Goal: Task Accomplishment & Management: Manage account settings

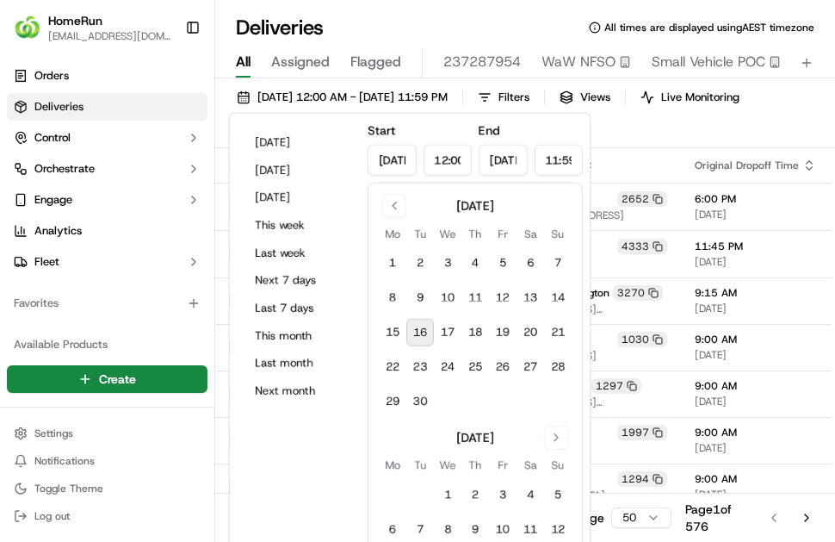
click at [427, 334] on button "16" at bounding box center [420, 333] width 28 height 28
type input "[DATE]"
type input "Sep 16, 2025"
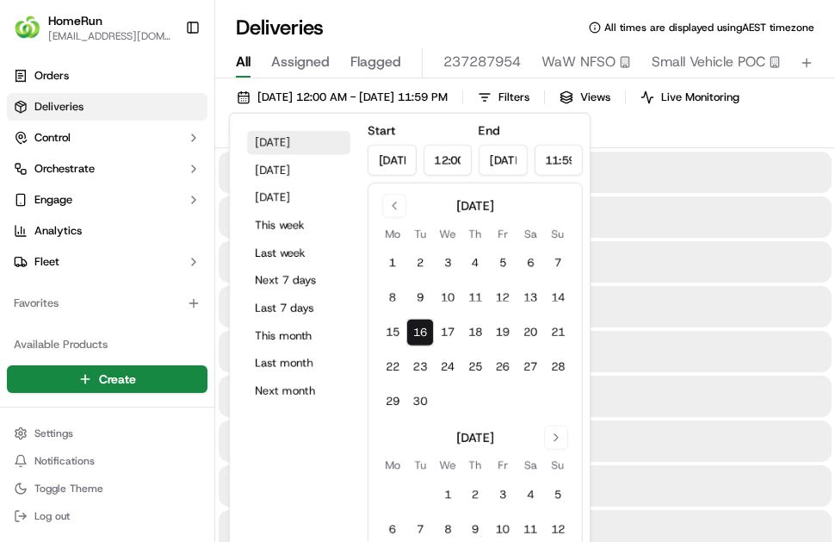
click at [604, 135] on div "16/09/2025 12:00 AM - 16/09/2025 11:59 PM Filters Views Live Monitoring Map" at bounding box center [525, 116] width 620 height 63
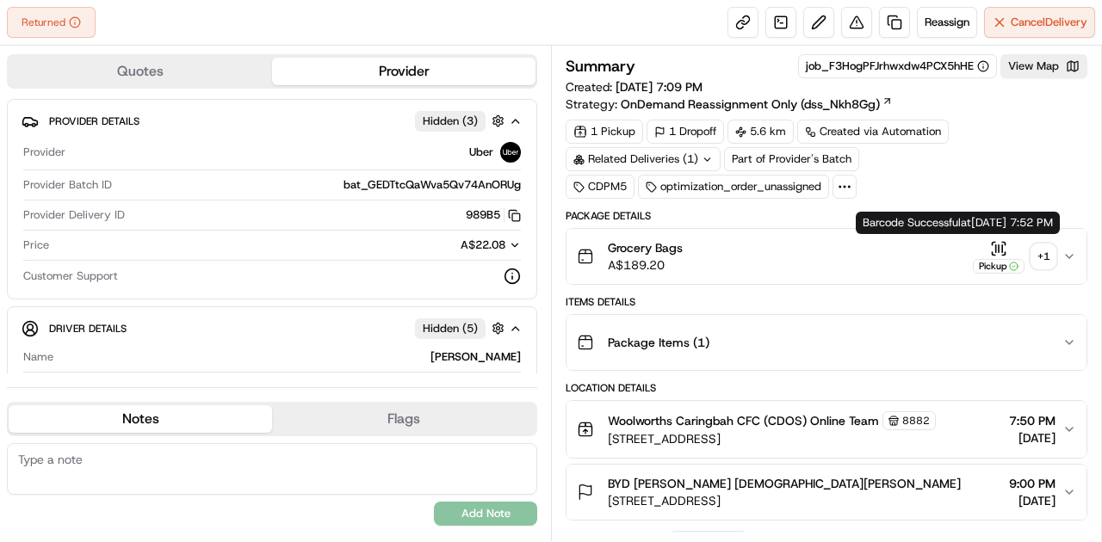
click at [999, 241] on icon "button" at bounding box center [998, 248] width 17 height 17
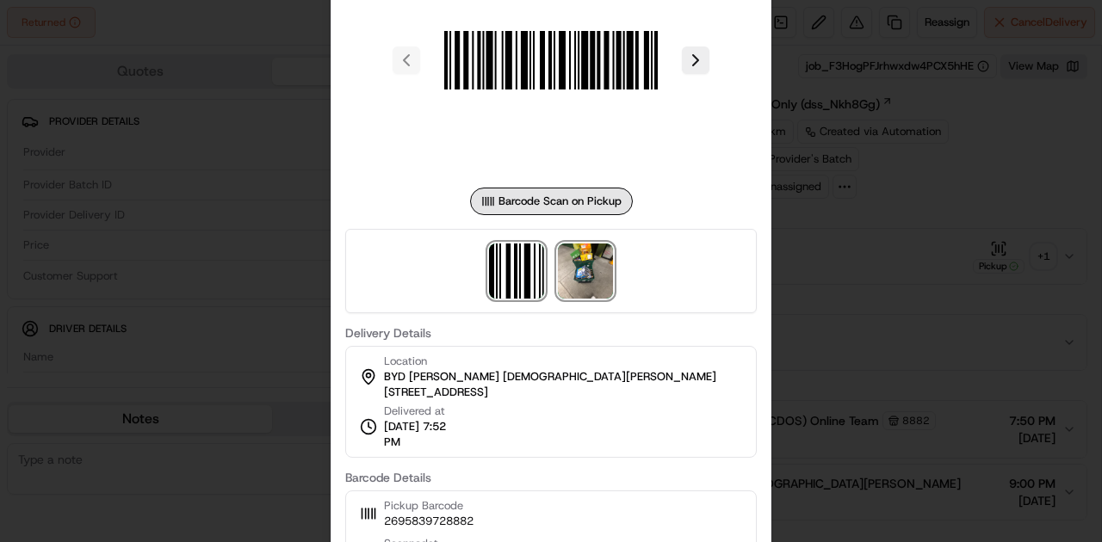
click at [589, 269] on img at bounding box center [585, 271] width 55 height 55
click at [858, 245] on div at bounding box center [551, 271] width 1102 height 542
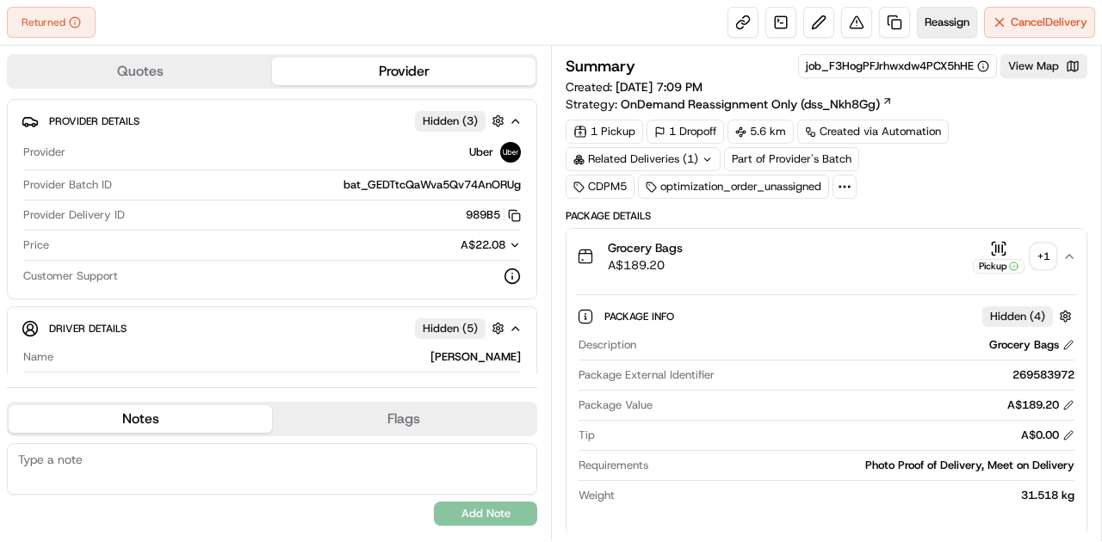
click at [938, 17] on span "Reassign" at bounding box center [947, 22] width 45 height 15
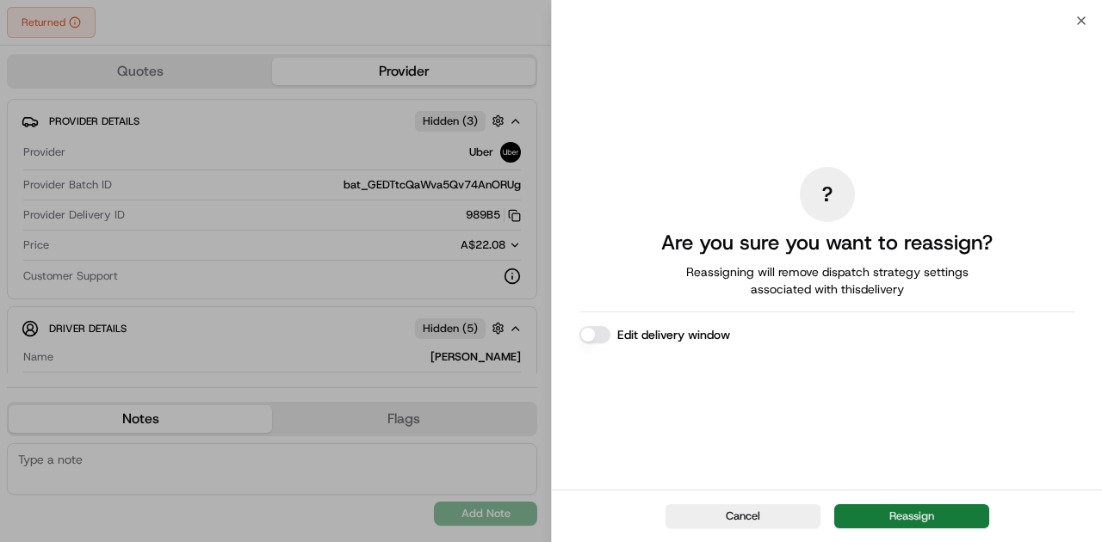
click at [961, 513] on button "Reassign" at bounding box center [911, 517] width 155 height 24
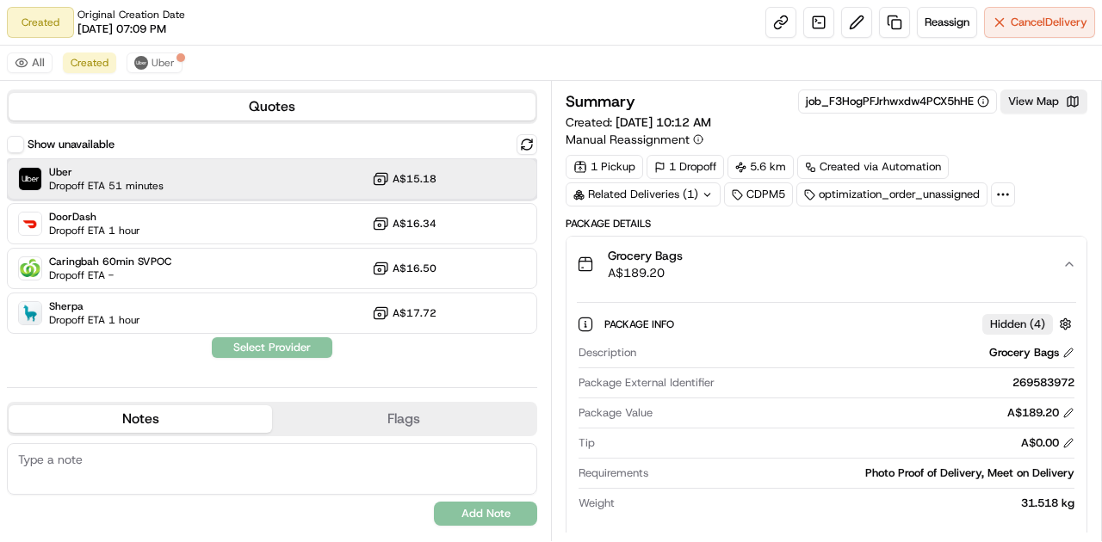
click at [246, 174] on div "Uber Dropoff ETA 51 minutes A$15.18" at bounding box center [272, 178] width 530 height 41
click at [250, 341] on button "Assign Provider" at bounding box center [272, 348] width 122 height 21
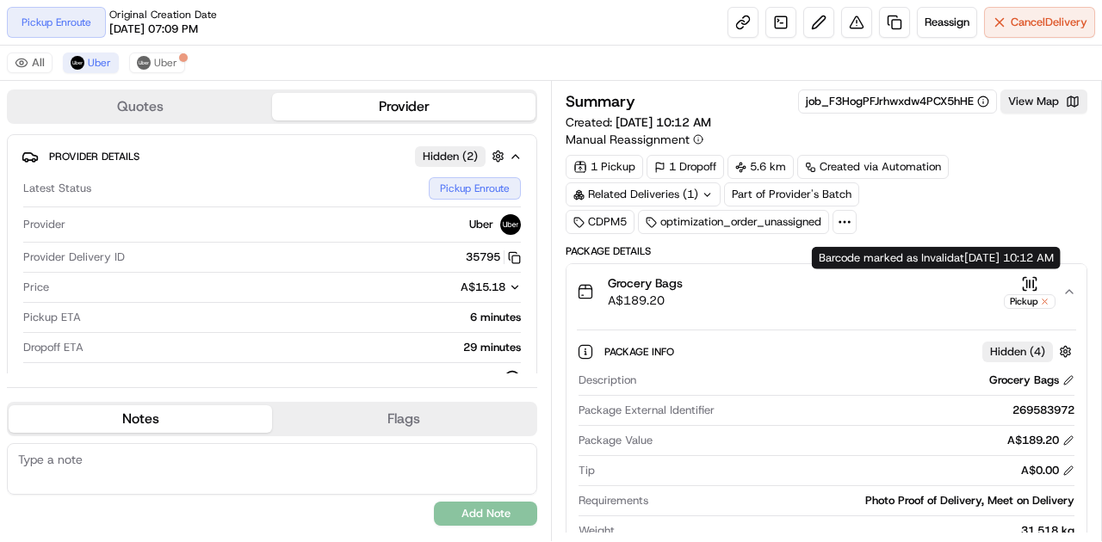
click at [1033, 281] on icon "button" at bounding box center [1033, 283] width 0 height 7
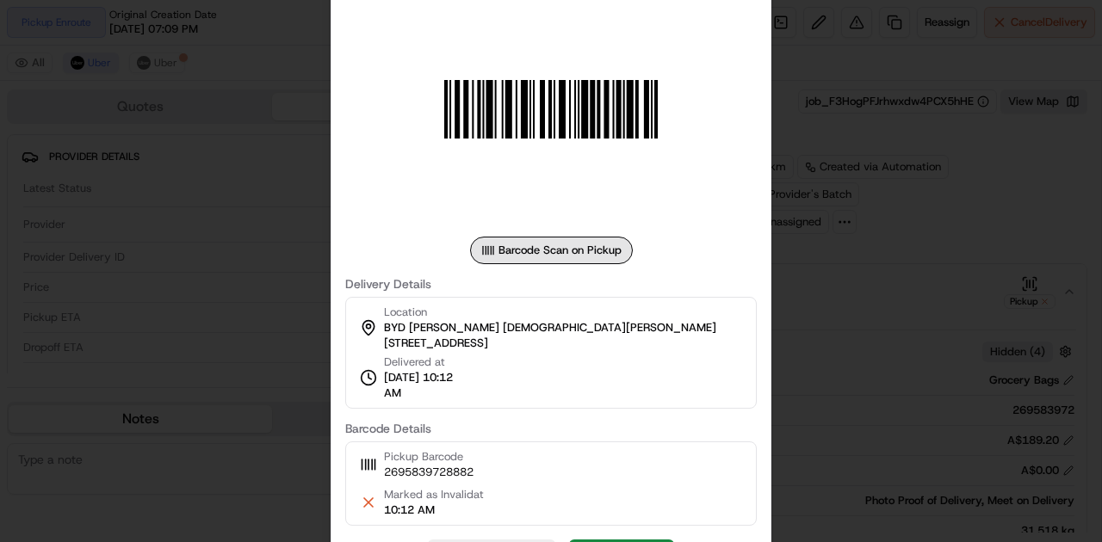
click at [815, 339] on div at bounding box center [551, 271] width 1102 height 542
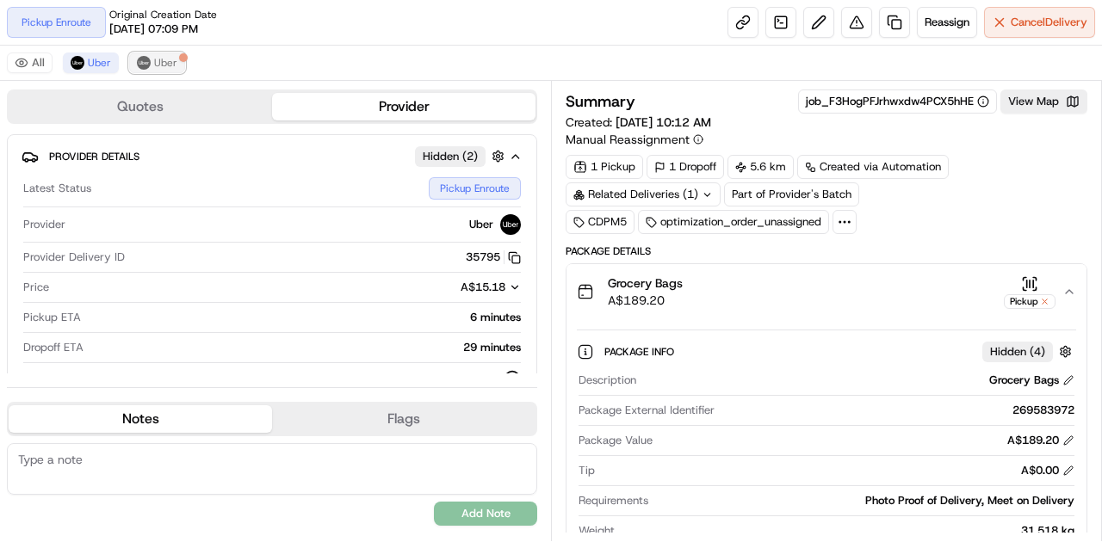
click at [150, 68] on button "Uber" at bounding box center [157, 63] width 56 height 21
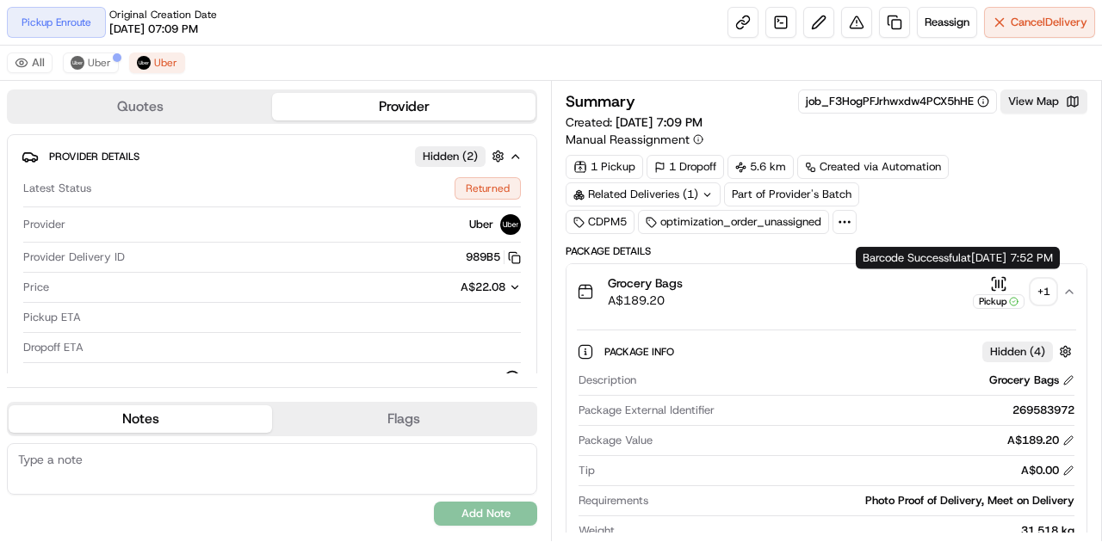
click at [988, 282] on div "Pickup" at bounding box center [999, 293] width 52 height 34
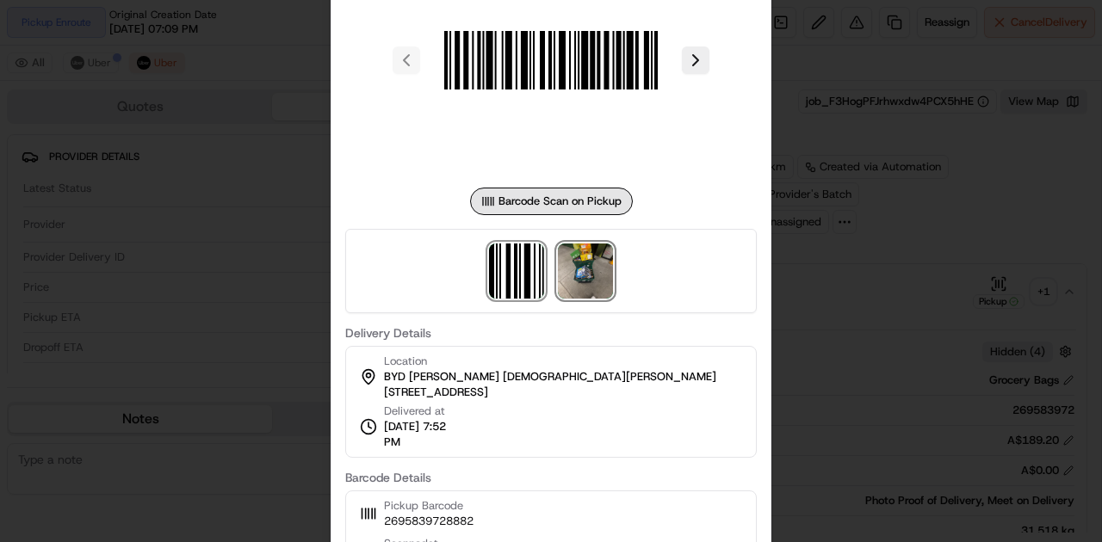
click at [573, 263] on img at bounding box center [585, 271] width 55 height 55
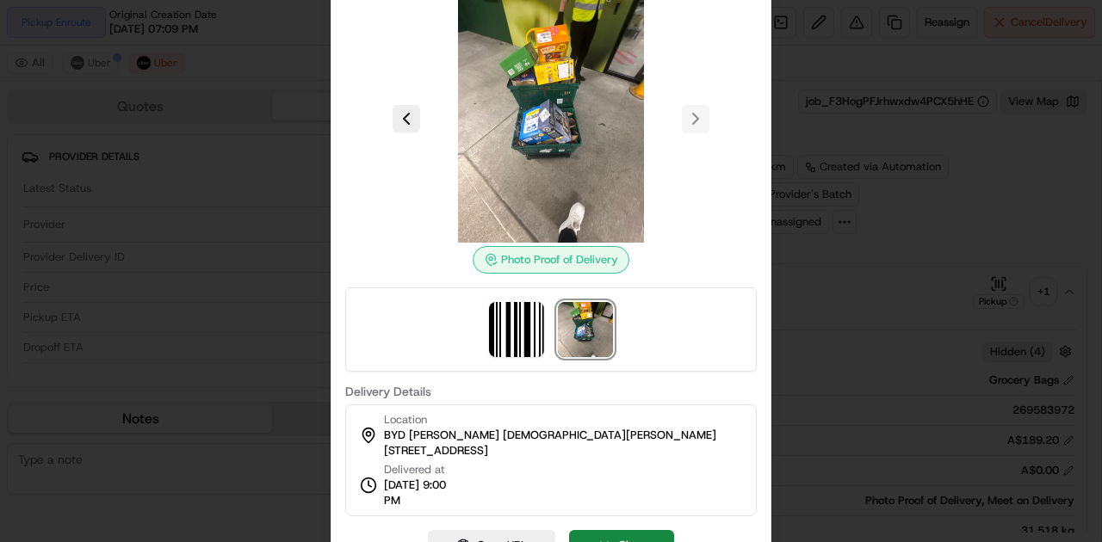
click at [849, 296] on div at bounding box center [551, 271] width 1102 height 542
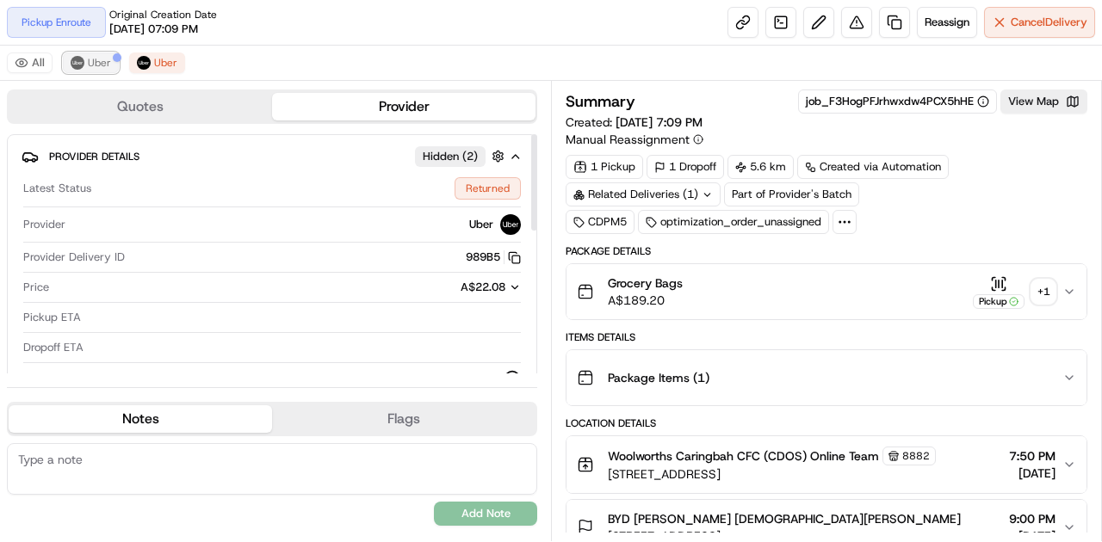
click at [92, 65] on span "Uber" at bounding box center [99, 63] width 23 height 14
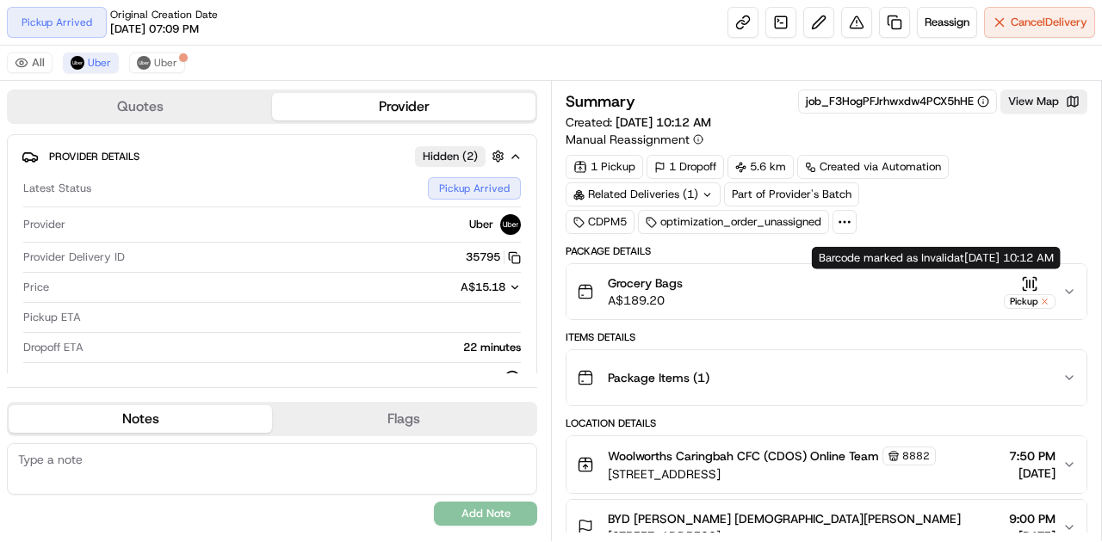
click at [1030, 287] on icon "button" at bounding box center [1029, 284] width 17 height 17
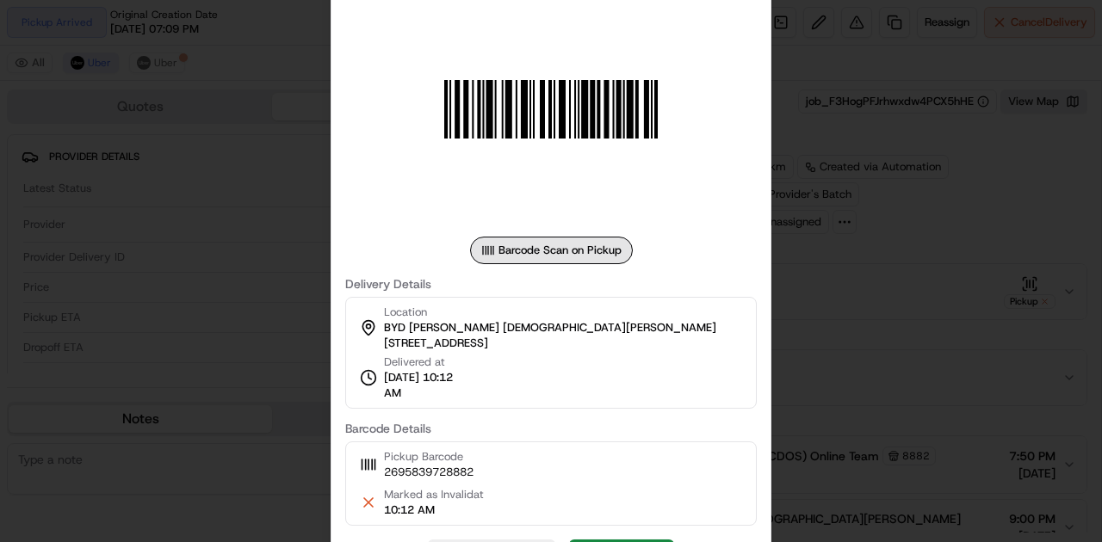
click at [936, 273] on div at bounding box center [551, 271] width 1102 height 542
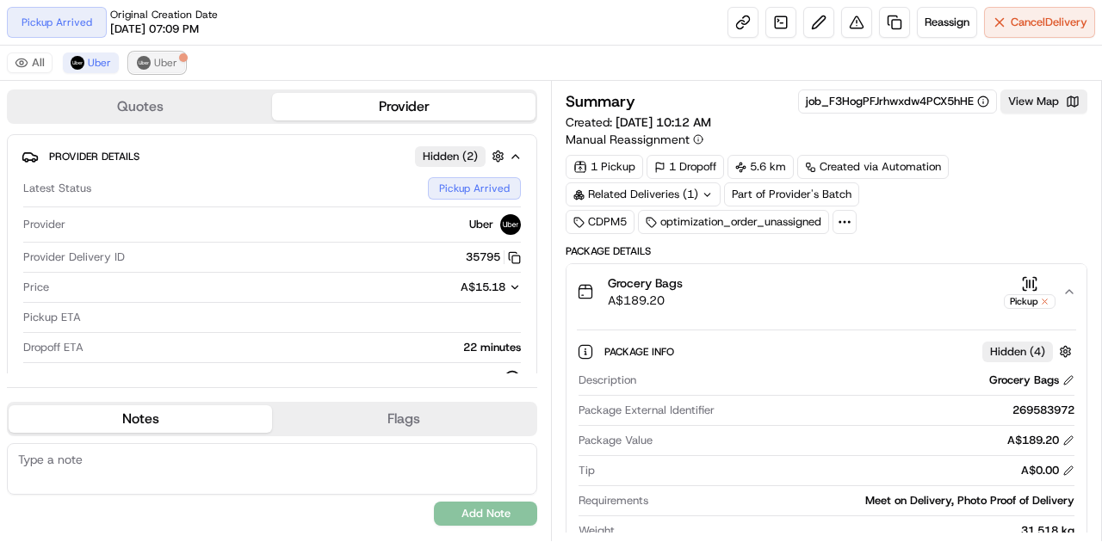
click at [148, 59] on button "Uber" at bounding box center [157, 63] width 56 height 21
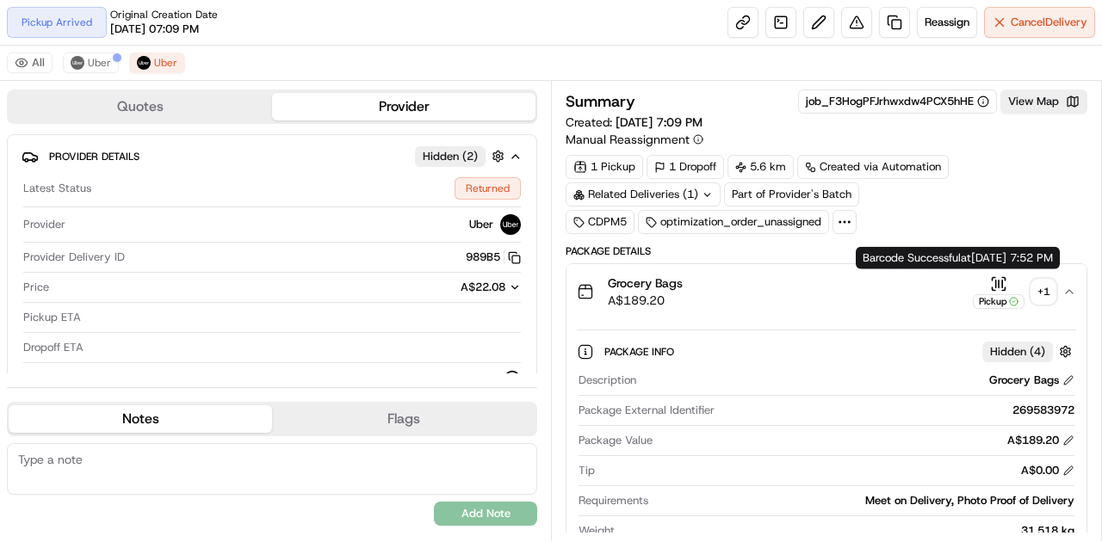
click at [1004, 281] on icon "button" at bounding box center [998, 284] width 17 height 17
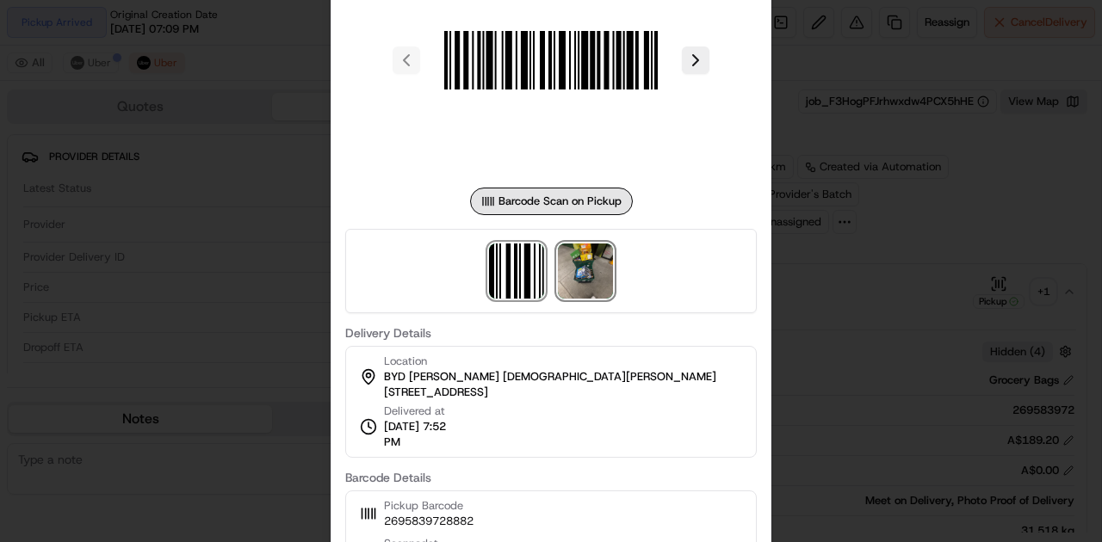
click at [582, 294] on img at bounding box center [585, 271] width 55 height 55
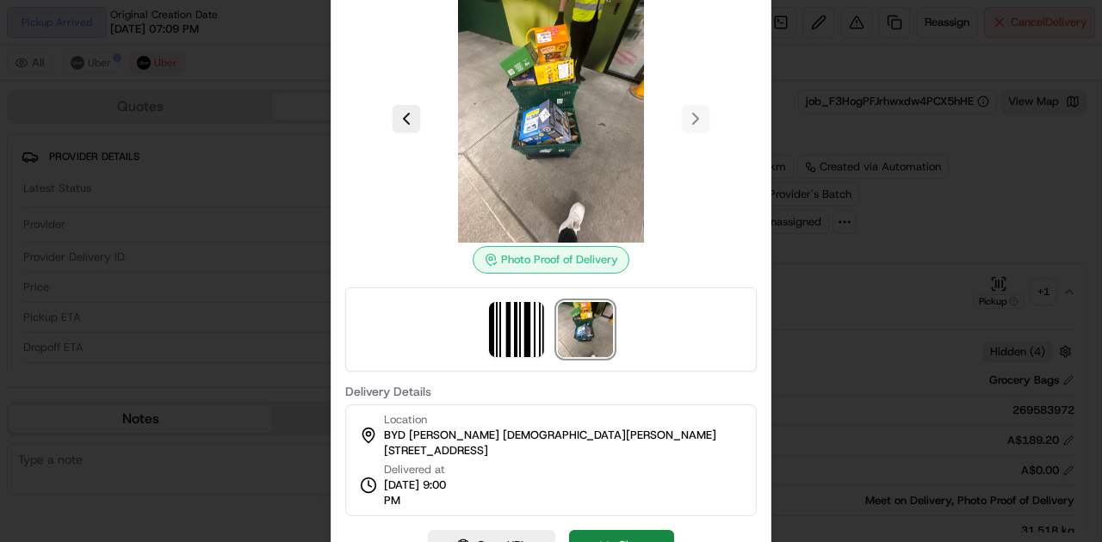
click at [182, 220] on div at bounding box center [551, 271] width 1102 height 542
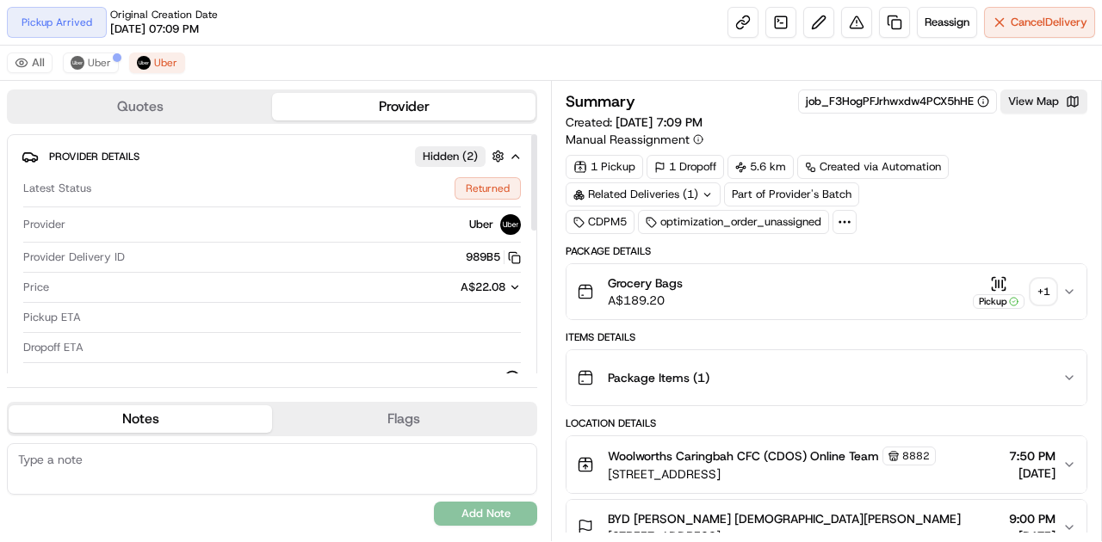
scroll to position [344, 0]
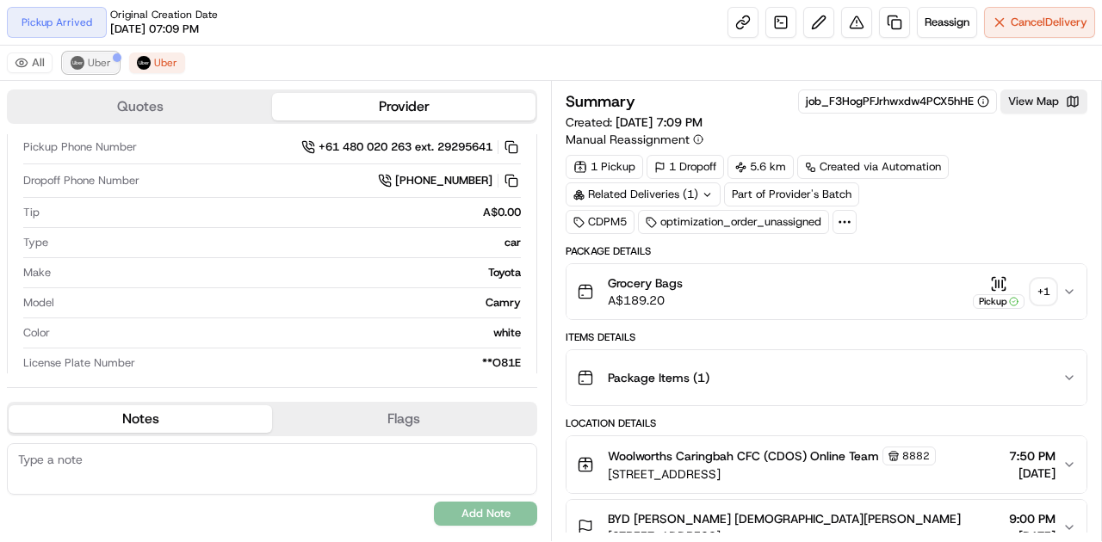
click at [94, 59] on span "Uber" at bounding box center [99, 63] width 23 height 14
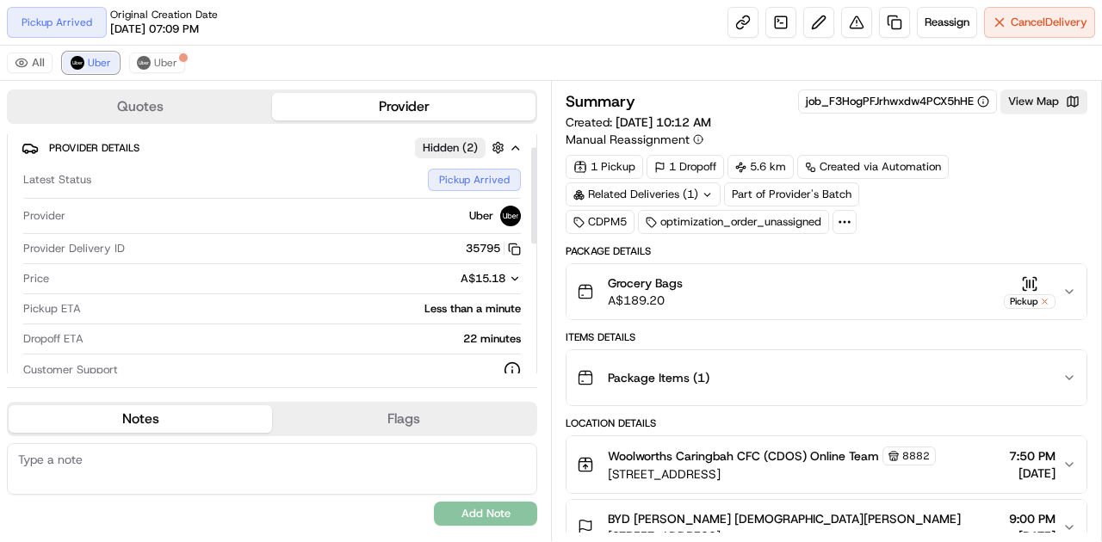
scroll to position [0, 0]
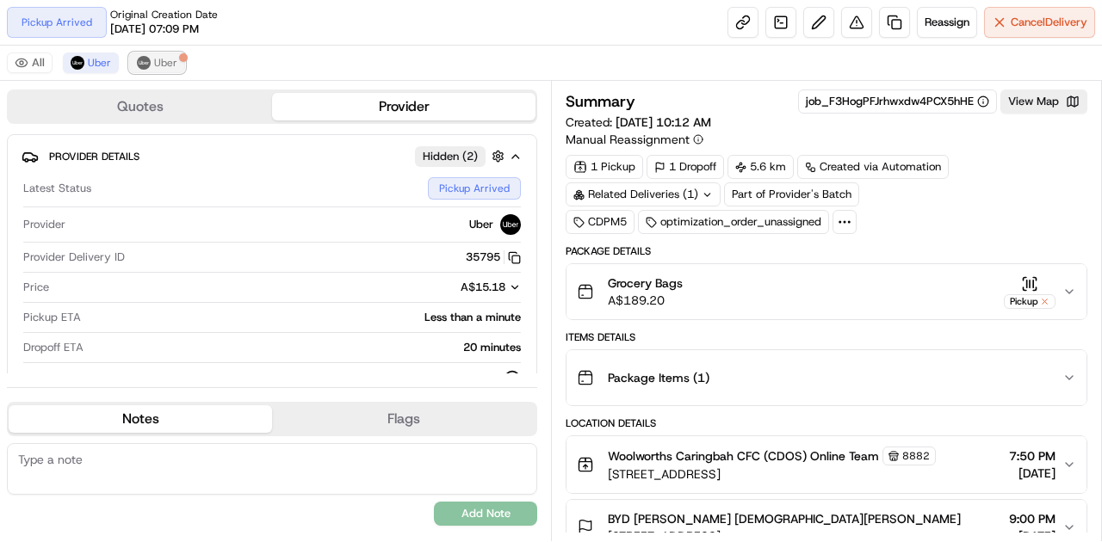
click at [154, 65] on span "Uber" at bounding box center [165, 63] width 23 height 14
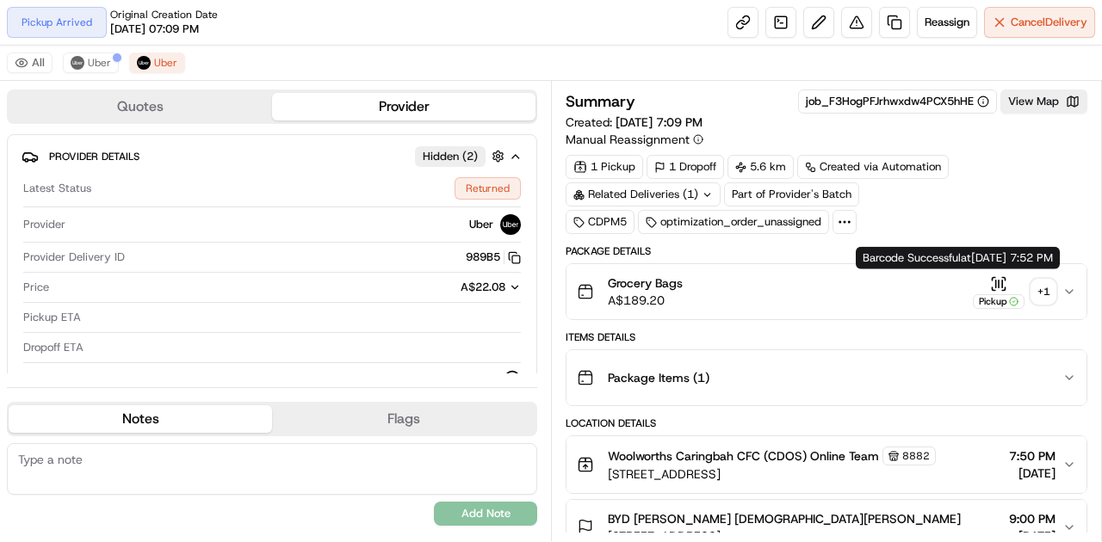
click at [994, 278] on icon "button" at bounding box center [998, 284] width 17 height 17
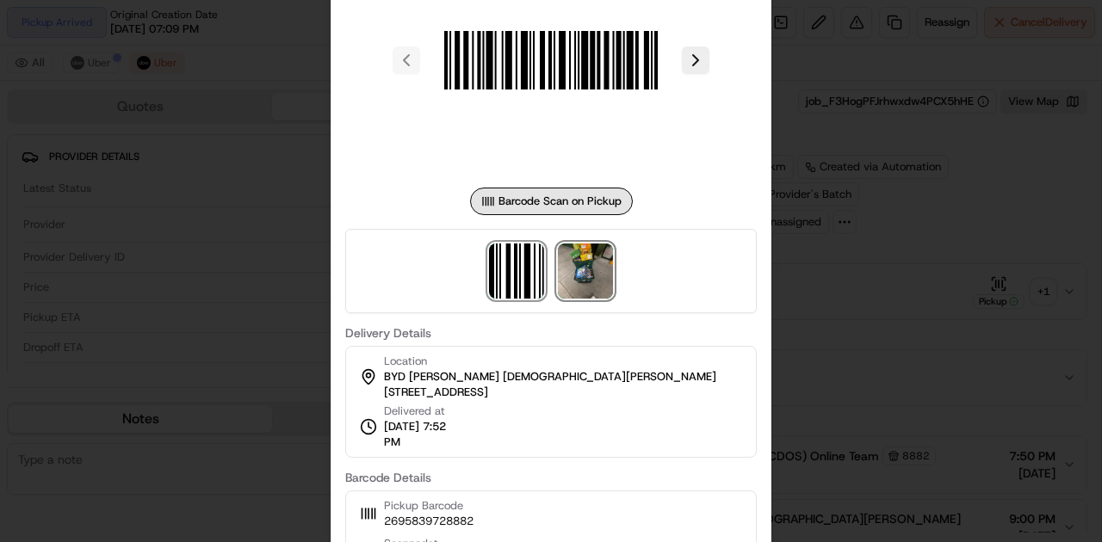
click at [599, 263] on img at bounding box center [585, 271] width 55 height 55
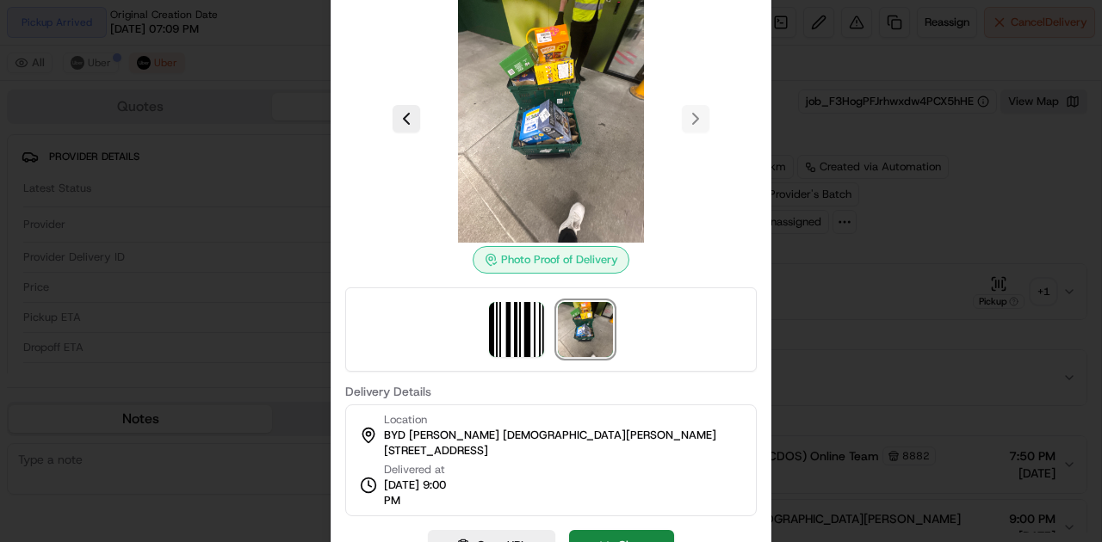
click at [852, 361] on div at bounding box center [551, 271] width 1102 height 542
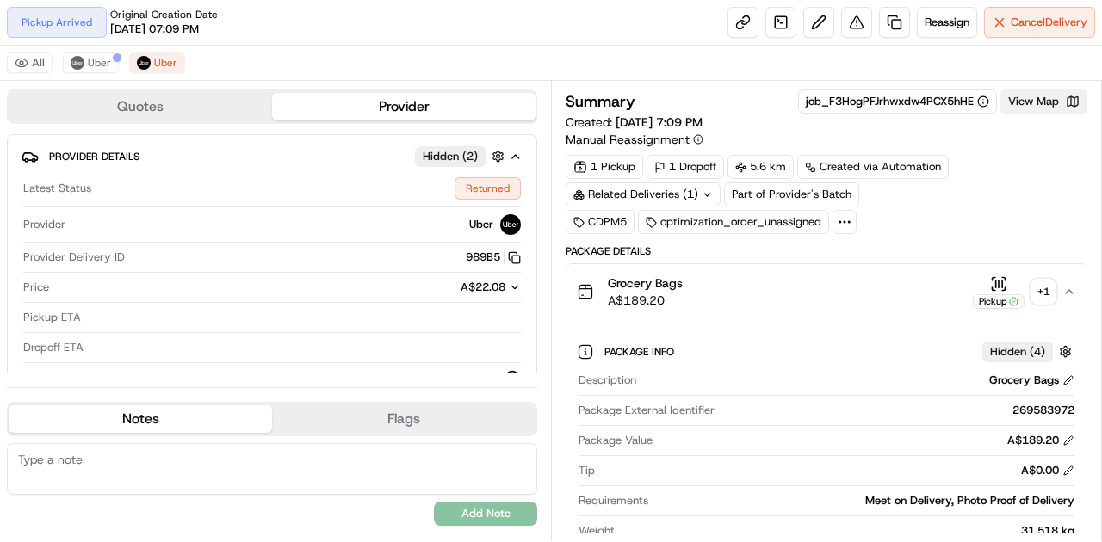
click at [1026, 104] on button "View Map" at bounding box center [1044, 102] width 87 height 24
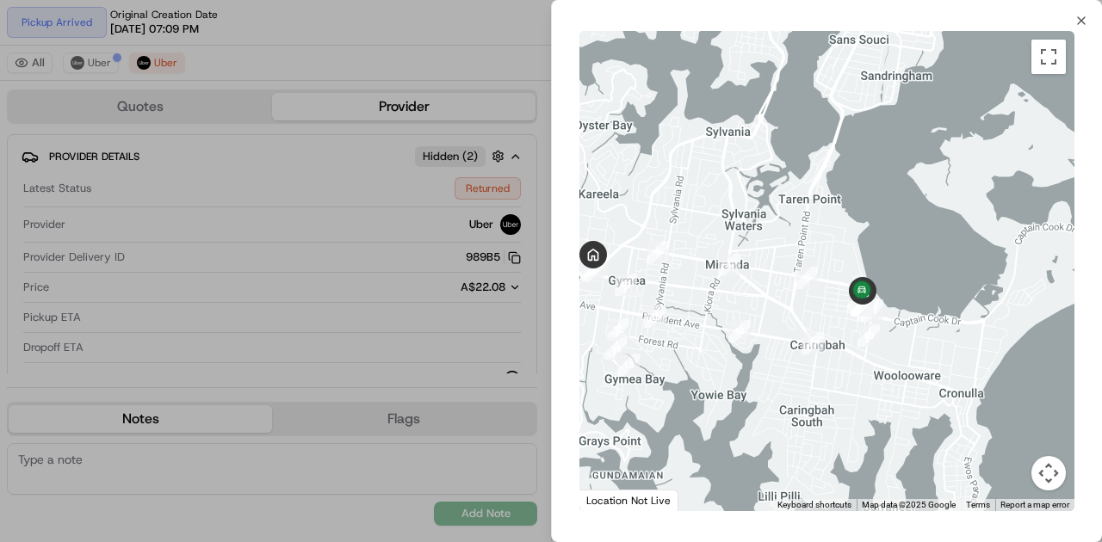
click at [711, 293] on div at bounding box center [826, 271] width 495 height 480
click at [727, 294] on div at bounding box center [826, 271] width 495 height 480
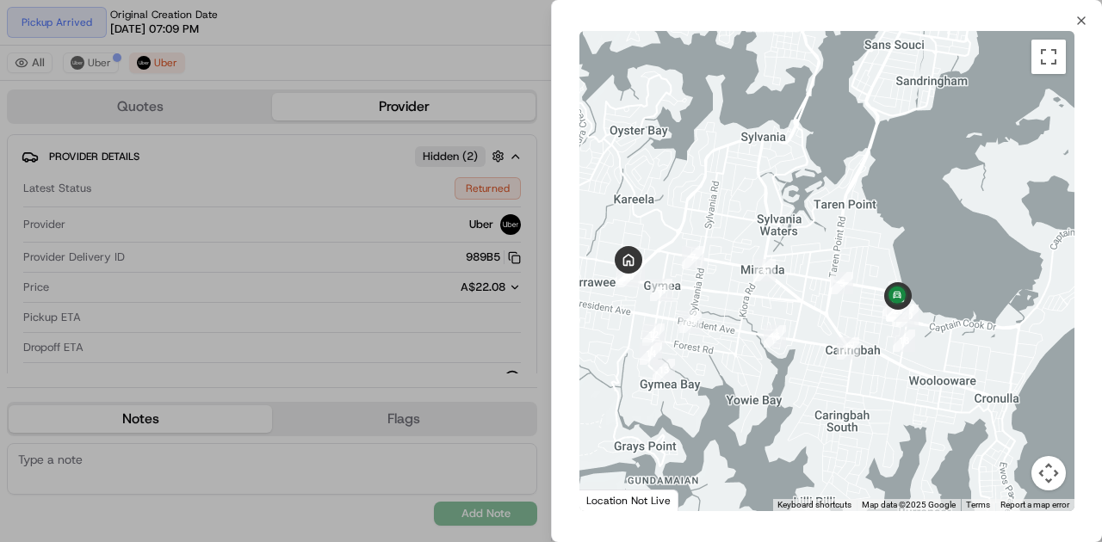
drag, startPoint x: 762, startPoint y: 296, endPoint x: 790, endPoint y: 301, distance: 28.9
click at [790, 301] on div at bounding box center [826, 271] width 495 height 480
click at [726, 307] on div at bounding box center [826, 271] width 495 height 480
click at [797, 312] on div at bounding box center [826, 271] width 495 height 480
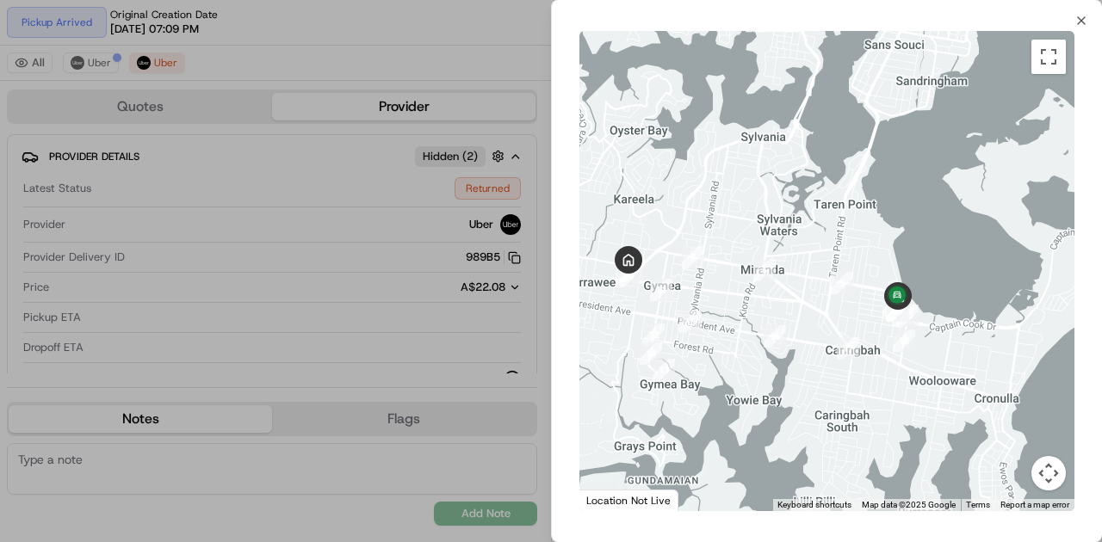
drag, startPoint x: 661, startPoint y: 189, endPoint x: 736, endPoint y: 230, distance: 85.1
click at [733, 230] on div at bounding box center [826, 271] width 495 height 480
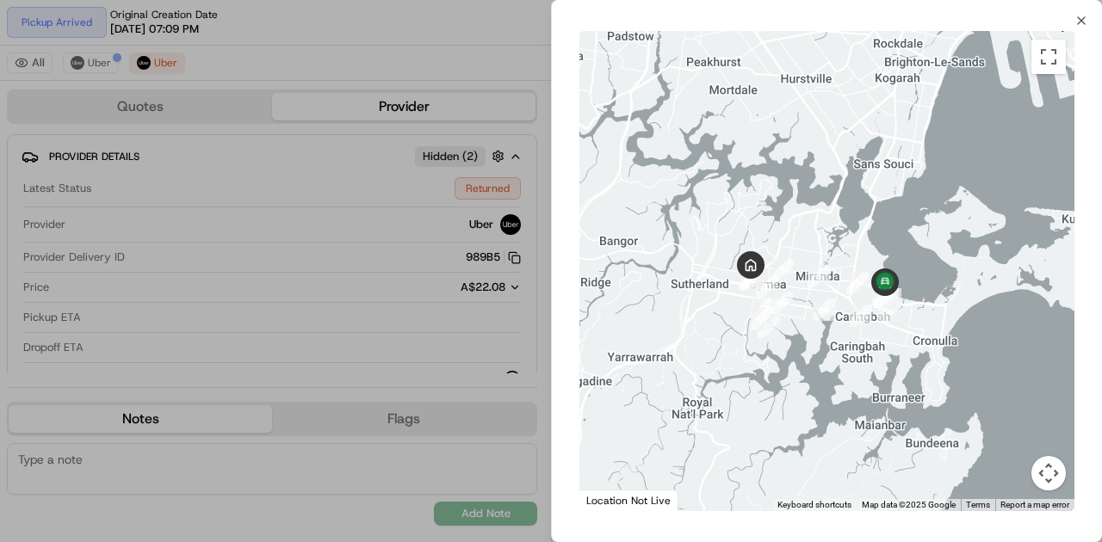
drag, startPoint x: 747, startPoint y: 270, endPoint x: 790, endPoint y: 293, distance: 49.3
click at [790, 293] on div "Status : Return In Progress Date : [DATE] 08:17 PM" at bounding box center [826, 271] width 495 height 480
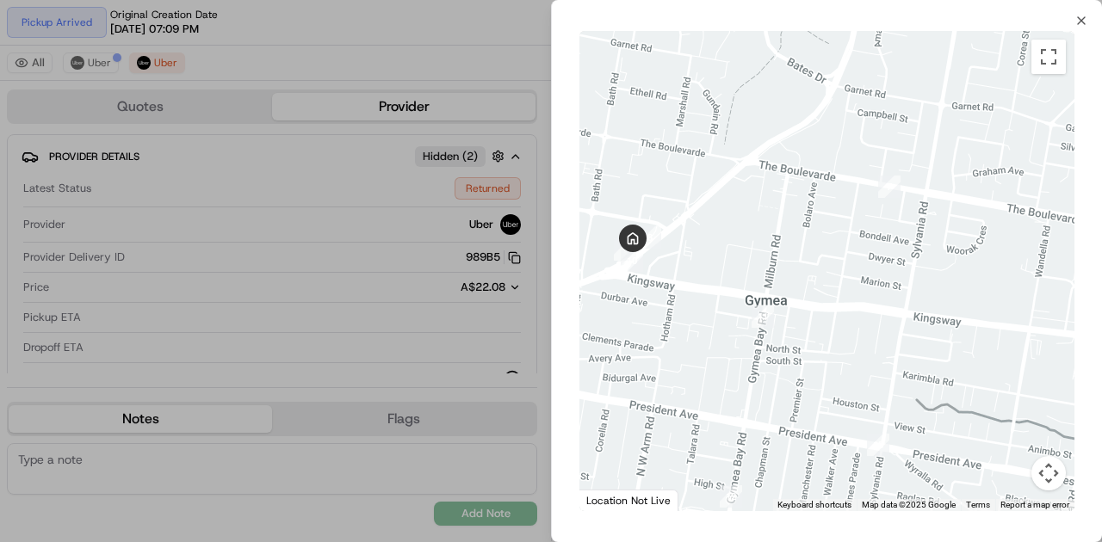
drag, startPoint x: 686, startPoint y: 320, endPoint x: 727, endPoint y: 319, distance: 40.5
click at [691, 320] on div at bounding box center [826, 271] width 495 height 480
drag, startPoint x: 727, startPoint y: 319, endPoint x: 801, endPoint y: 298, distance: 76.9
click at [801, 298] on div at bounding box center [826, 271] width 495 height 480
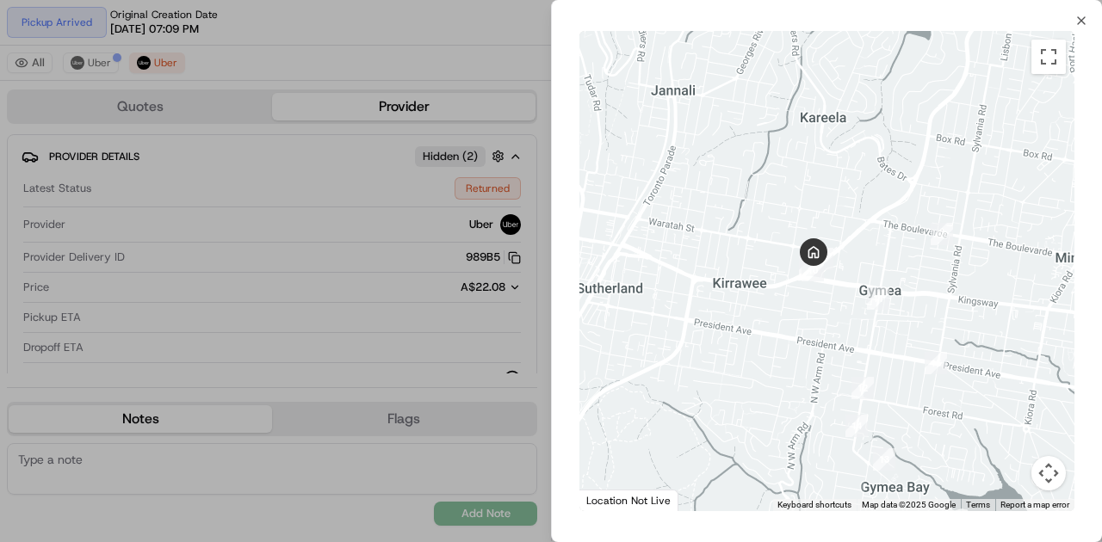
drag, startPoint x: 720, startPoint y: 352, endPoint x: 771, endPoint y: 331, distance: 56.0
click at [834, 332] on div at bounding box center [826, 271] width 495 height 480
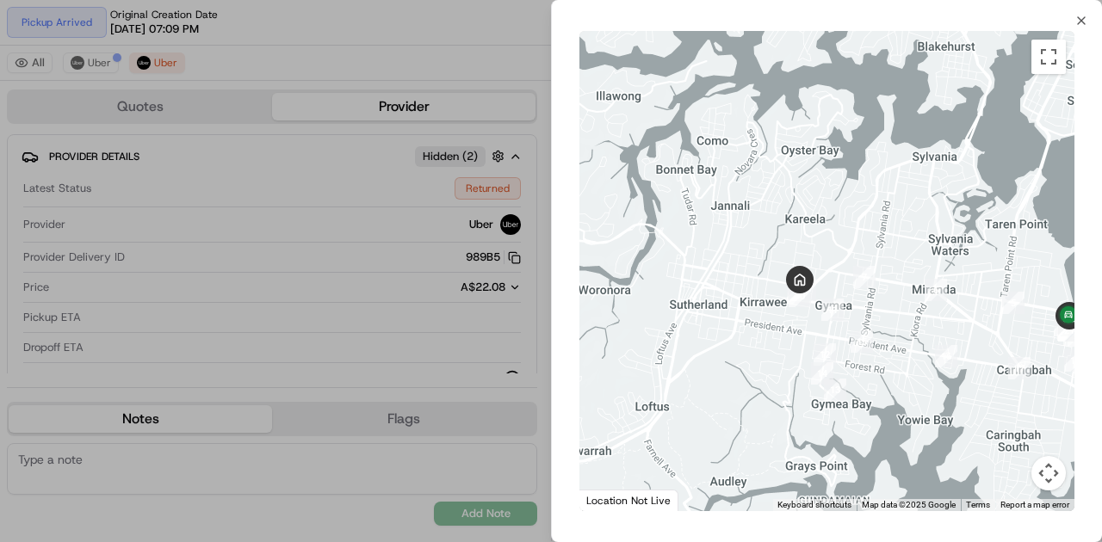
click at [894, 339] on div at bounding box center [826, 271] width 495 height 480
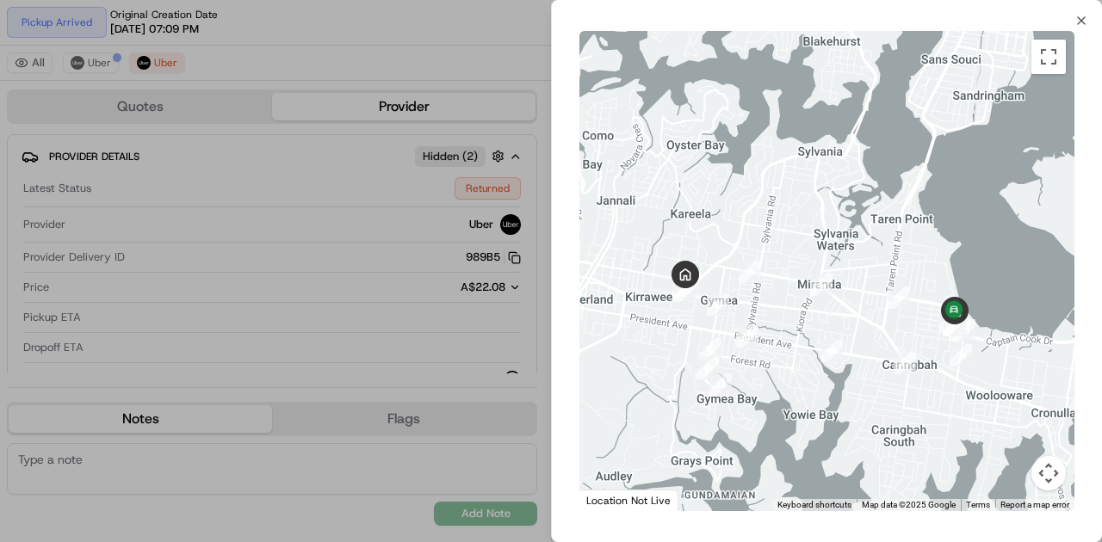
drag, startPoint x: 889, startPoint y: 339, endPoint x: 765, endPoint y: 327, distance: 125.4
click at [765, 328] on div at bounding box center [826, 271] width 495 height 480
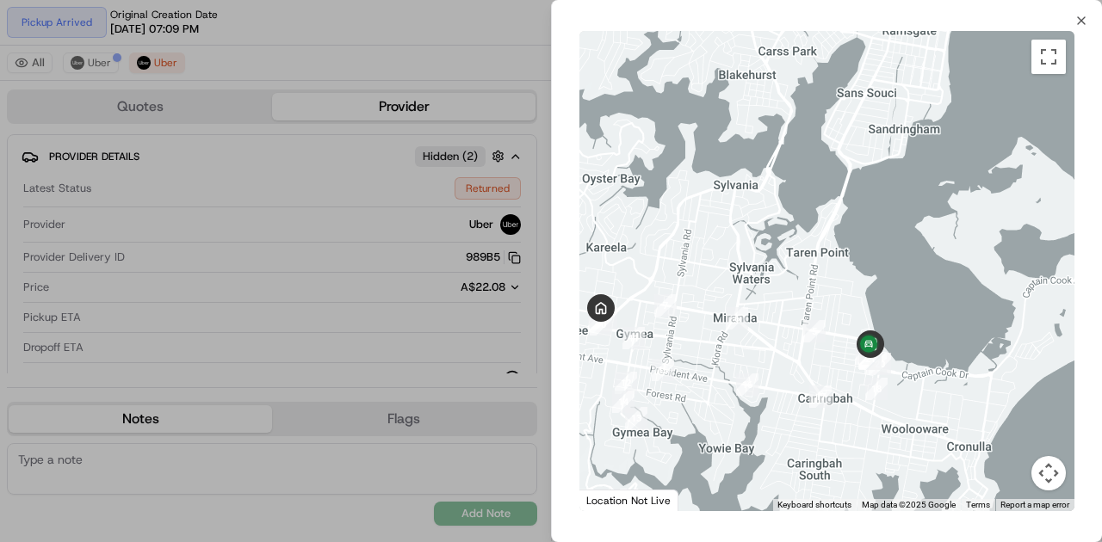
drag, startPoint x: 723, startPoint y: 405, endPoint x: 838, endPoint y: 370, distance: 119.6
click at [838, 370] on div at bounding box center [826, 271] width 495 height 480
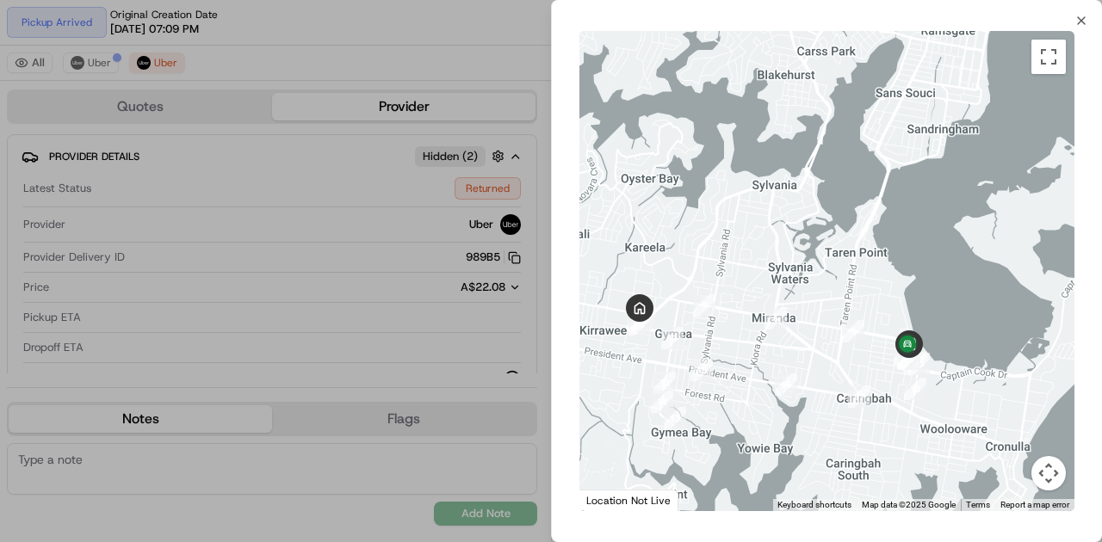
drag, startPoint x: 768, startPoint y: 365, endPoint x: 837, endPoint y: 374, distance: 69.4
click at [837, 374] on div at bounding box center [826, 271] width 495 height 480
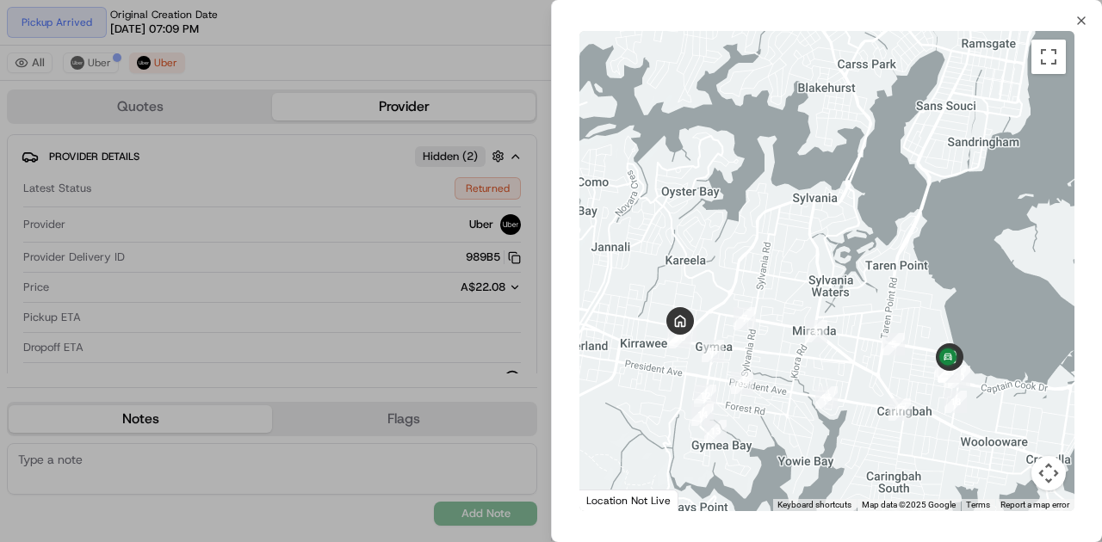
click at [391, 319] on div at bounding box center [551, 271] width 1102 height 542
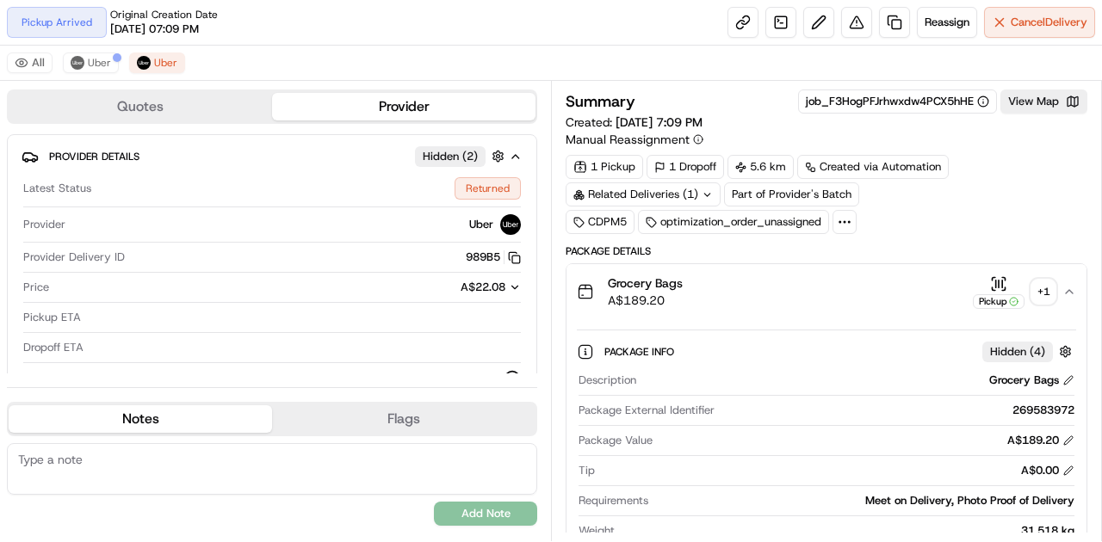
click at [97, 73] on div "All Uber Uber" at bounding box center [551, 63] width 1102 height 35
click at [96, 68] on span "Uber" at bounding box center [99, 63] width 23 height 14
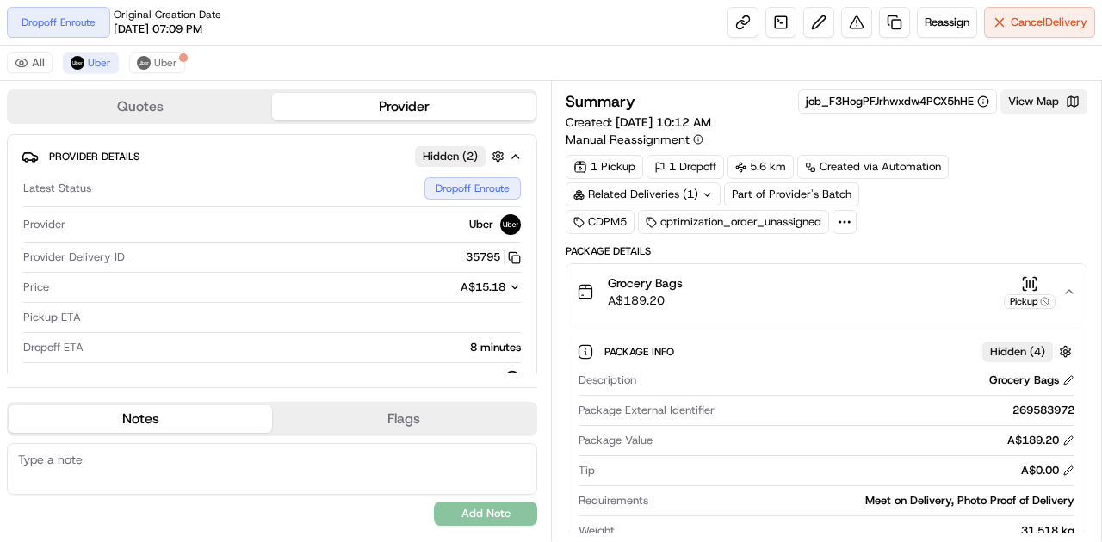
click at [1032, 105] on button "View Map" at bounding box center [1044, 102] width 87 height 24
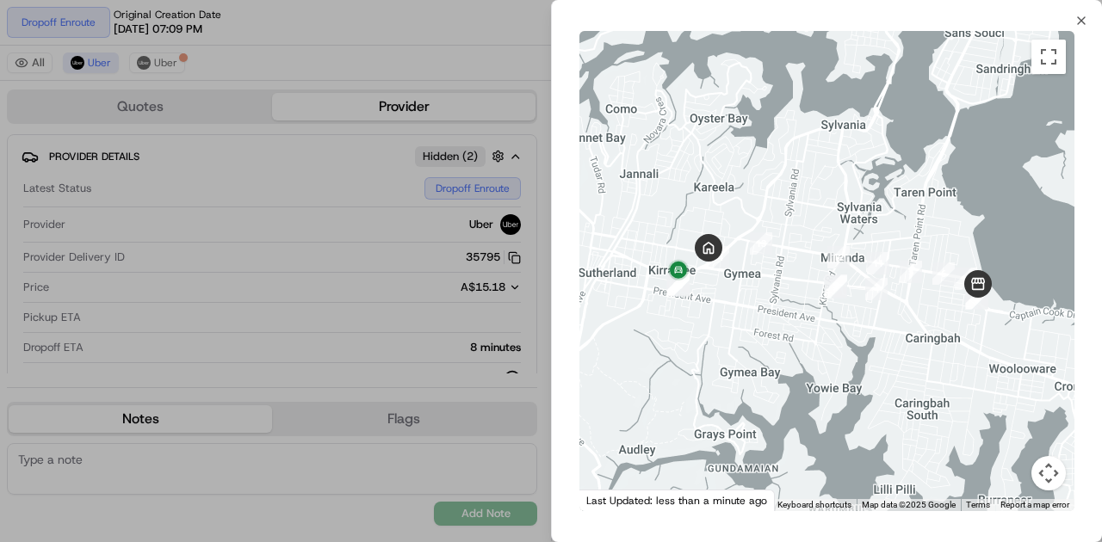
click at [159, 136] on div at bounding box center [551, 271] width 1102 height 542
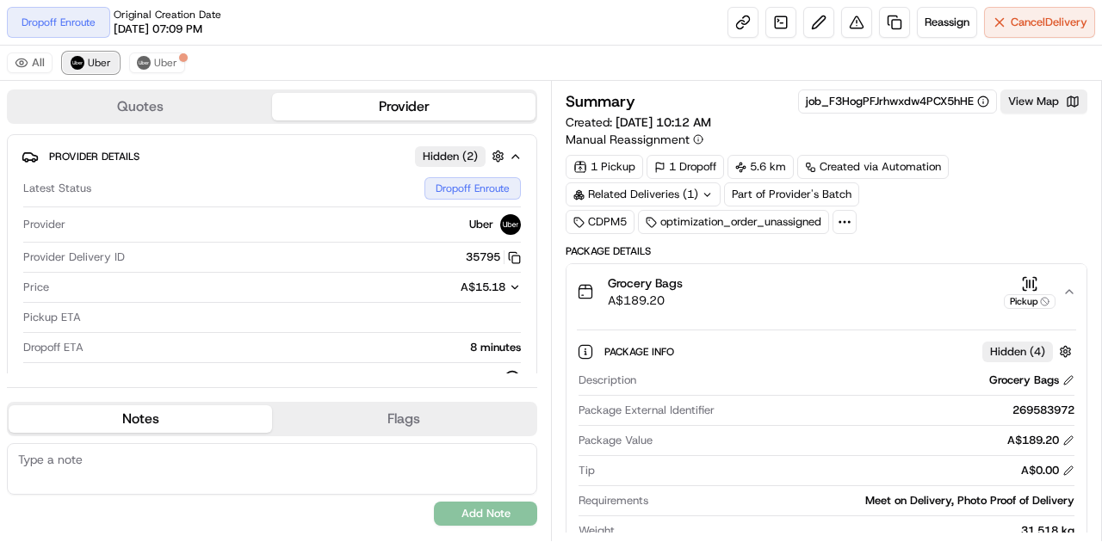
click at [106, 71] on button "Uber" at bounding box center [91, 63] width 56 height 21
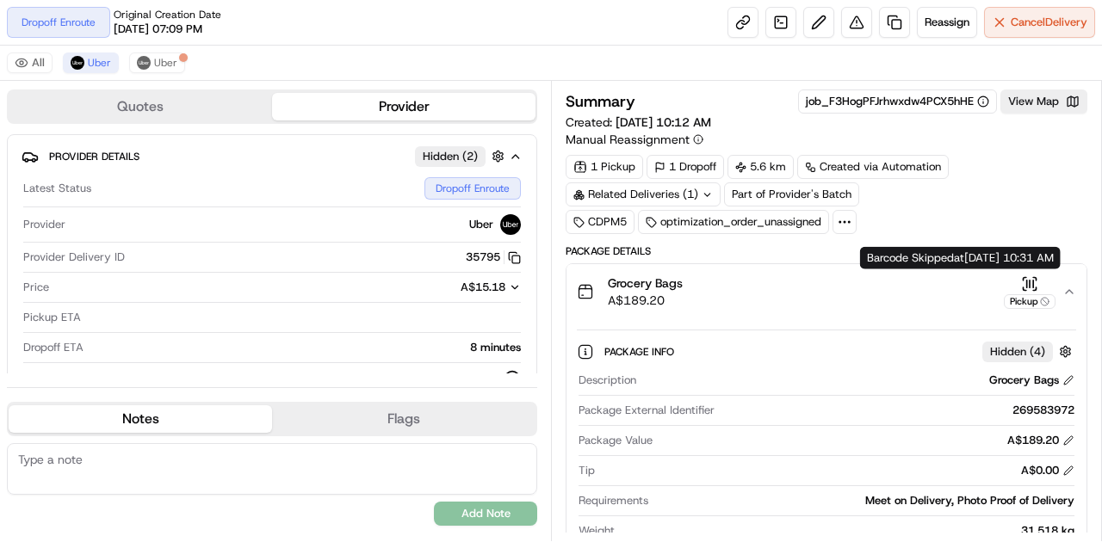
click at [1031, 282] on icon "button" at bounding box center [1029, 284] width 17 height 17
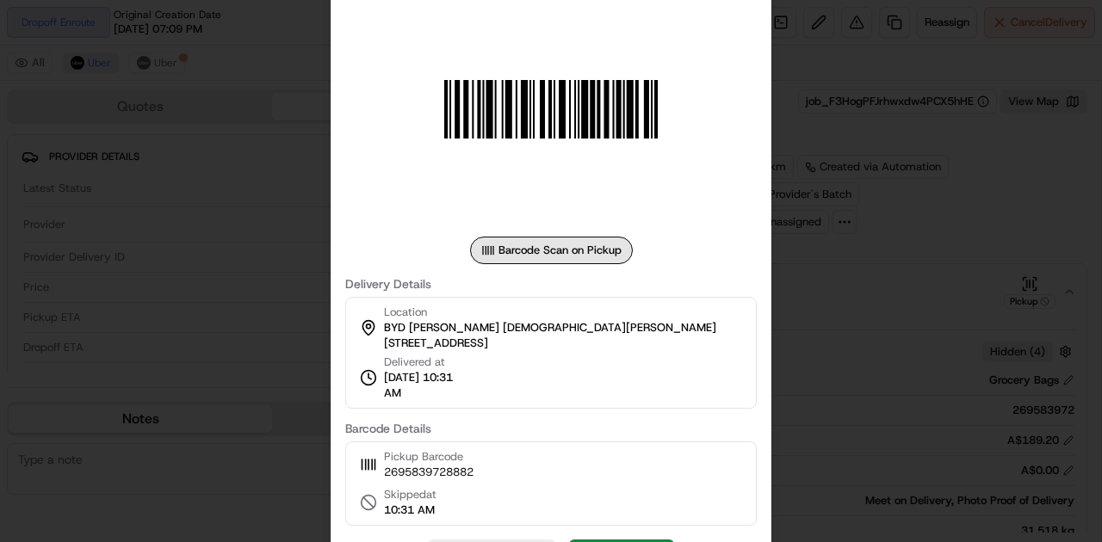
click at [875, 283] on div at bounding box center [551, 271] width 1102 height 542
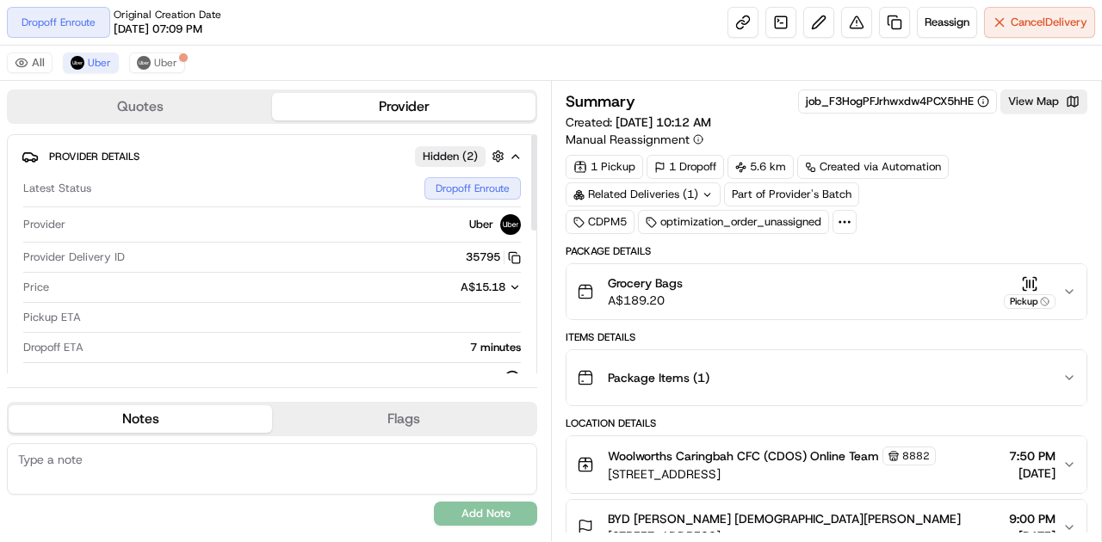
click at [484, 337] on div "Latest Status Dropoff Enroute Provider Uber Provider Delivery ID 35795 Copy del…" at bounding box center [272, 282] width 501 height 224
click at [1048, 96] on button "View Map" at bounding box center [1044, 102] width 87 height 24
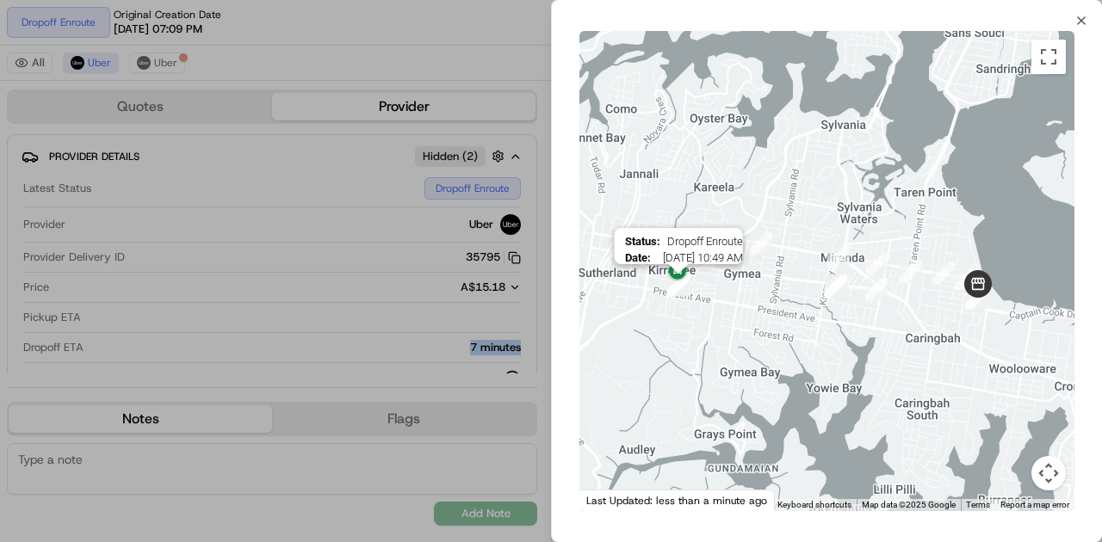
click at [678, 289] on img "19" at bounding box center [678, 285] width 22 height 22
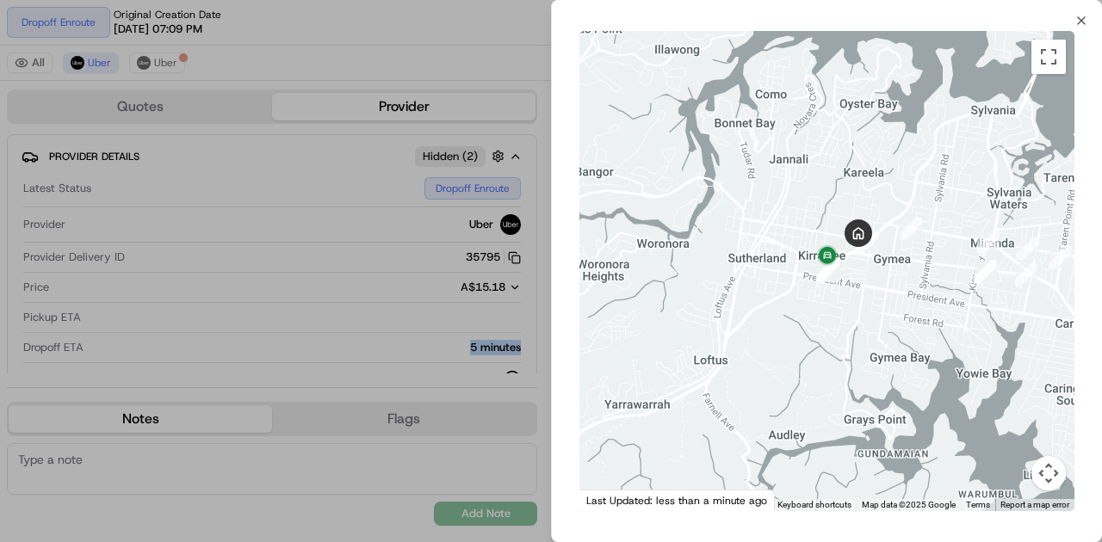
click at [238, 346] on div at bounding box center [551, 271] width 1102 height 542
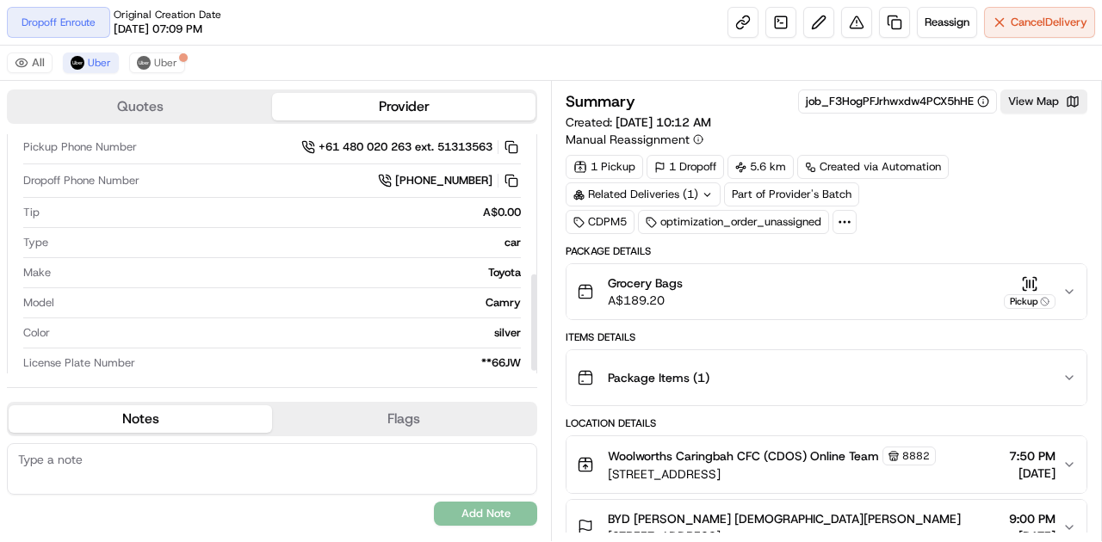
scroll to position [356, 0]
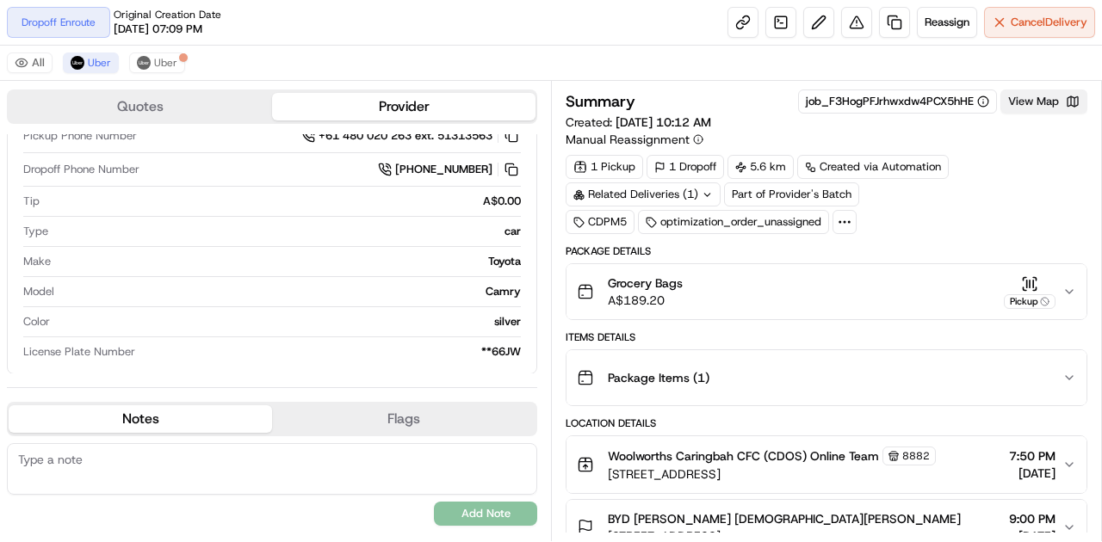
click at [1049, 108] on button "View Map" at bounding box center [1044, 102] width 87 height 24
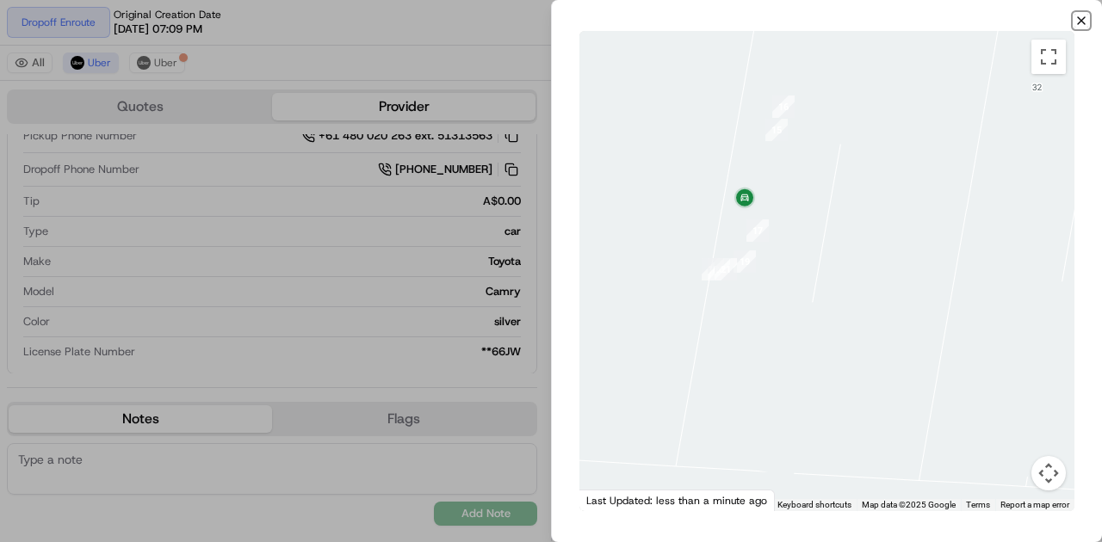
click at [1085, 16] on icon "button" at bounding box center [1082, 21] width 14 height 14
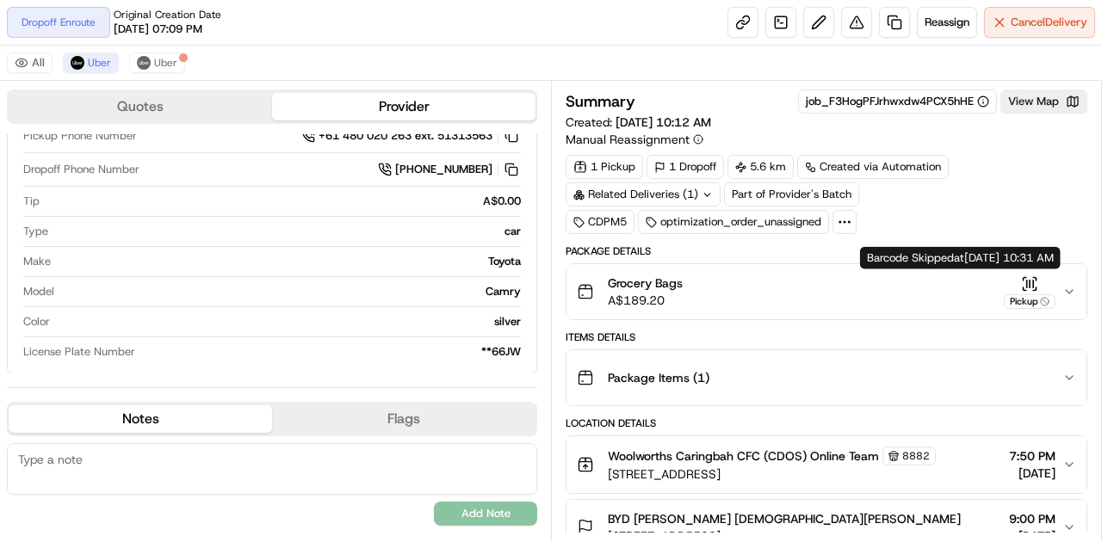
click at [1036, 281] on icon "button" at bounding box center [1029, 284] width 17 height 17
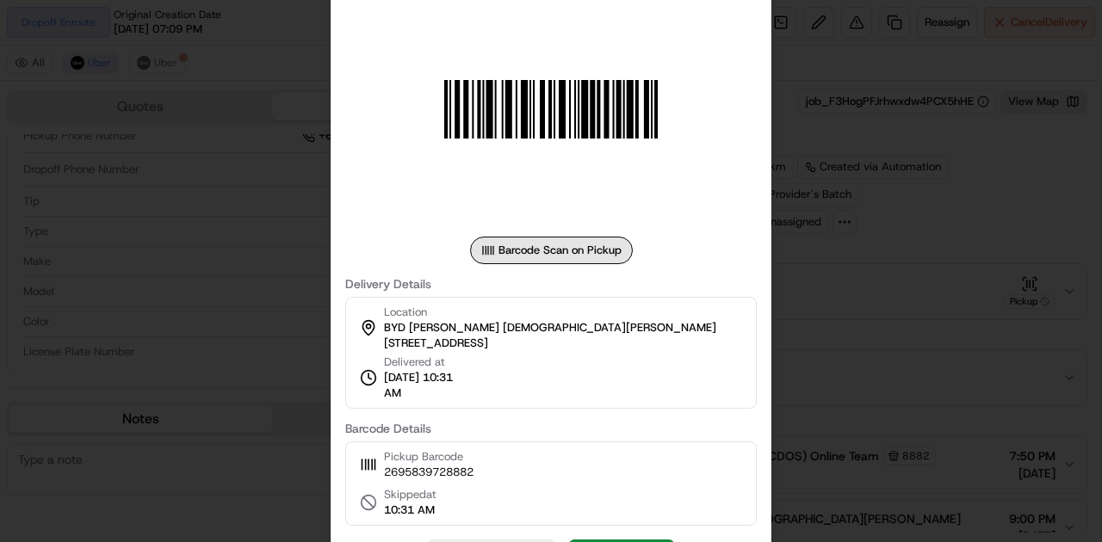
click at [940, 369] on div at bounding box center [551, 271] width 1102 height 542
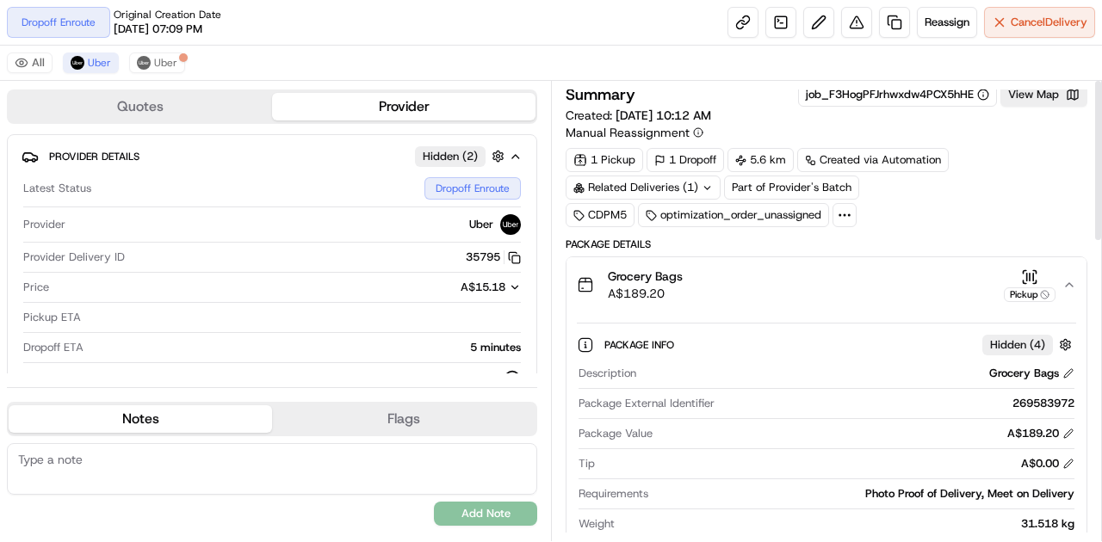
scroll to position [0, 0]
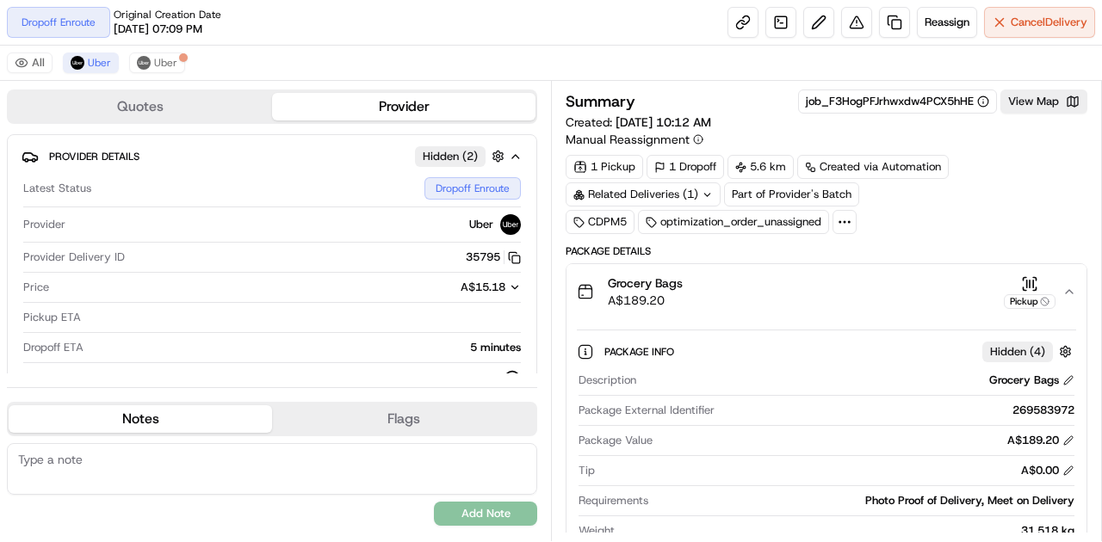
click at [1024, 278] on icon "button" at bounding box center [1025, 278] width 3 height 3
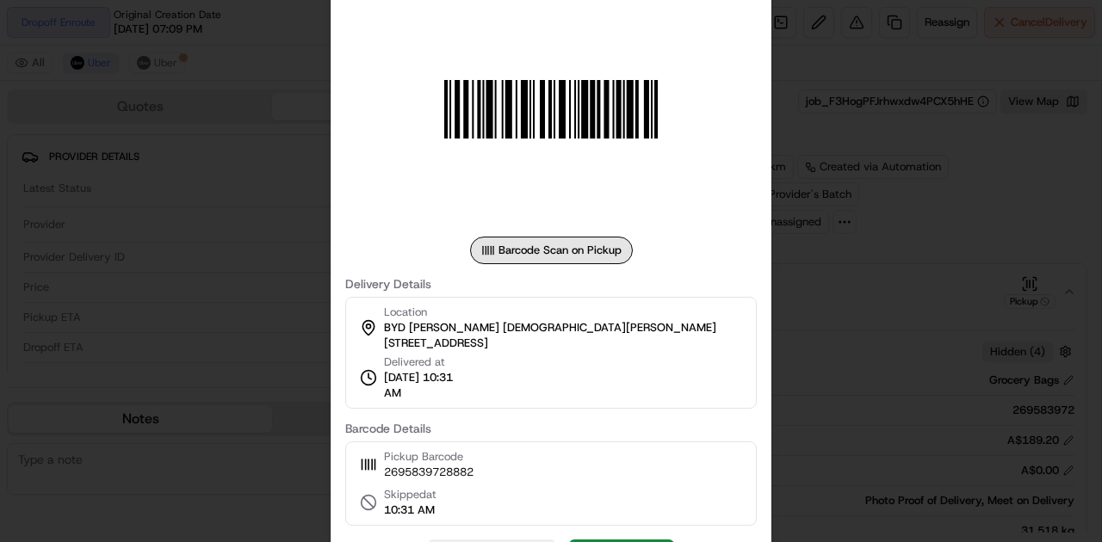
click at [912, 276] on div at bounding box center [551, 271] width 1102 height 542
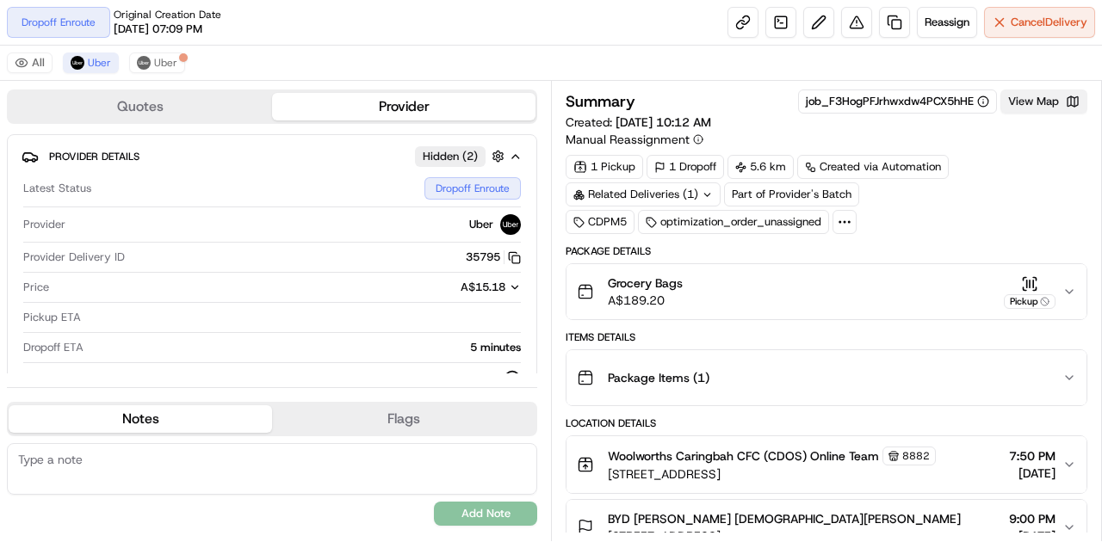
click at [1038, 101] on button "View Map" at bounding box center [1044, 102] width 87 height 24
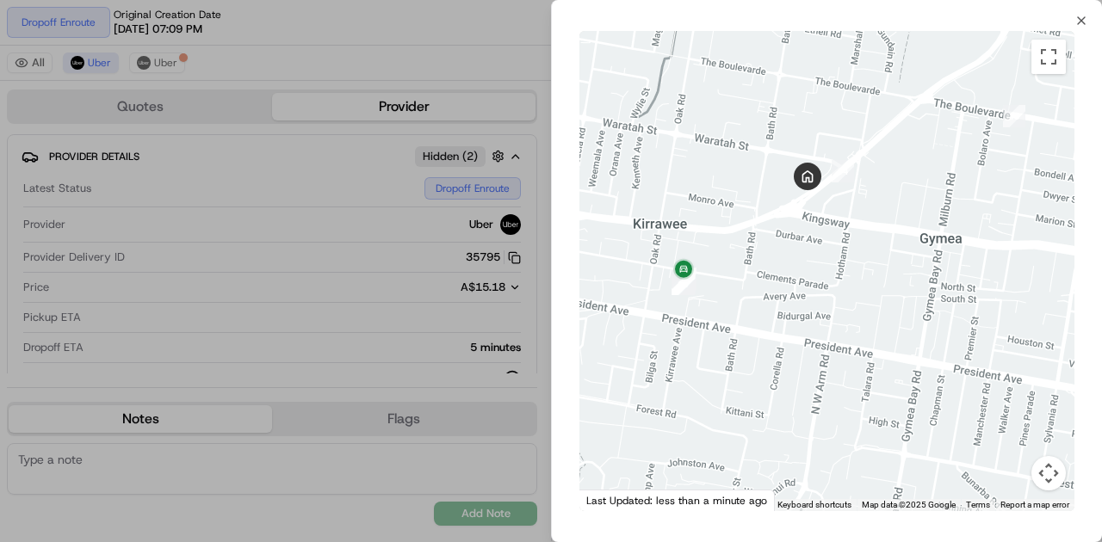
drag, startPoint x: 697, startPoint y: 410, endPoint x: 835, endPoint y: 329, distance: 159.8
click at [835, 329] on div at bounding box center [826, 271] width 495 height 480
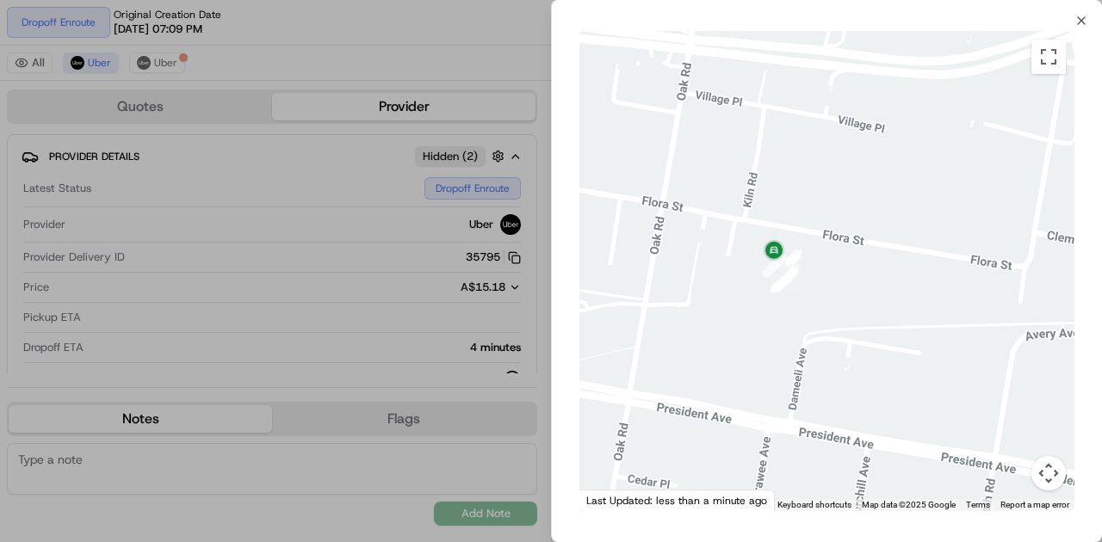
click at [276, 195] on div at bounding box center [551, 271] width 1102 height 542
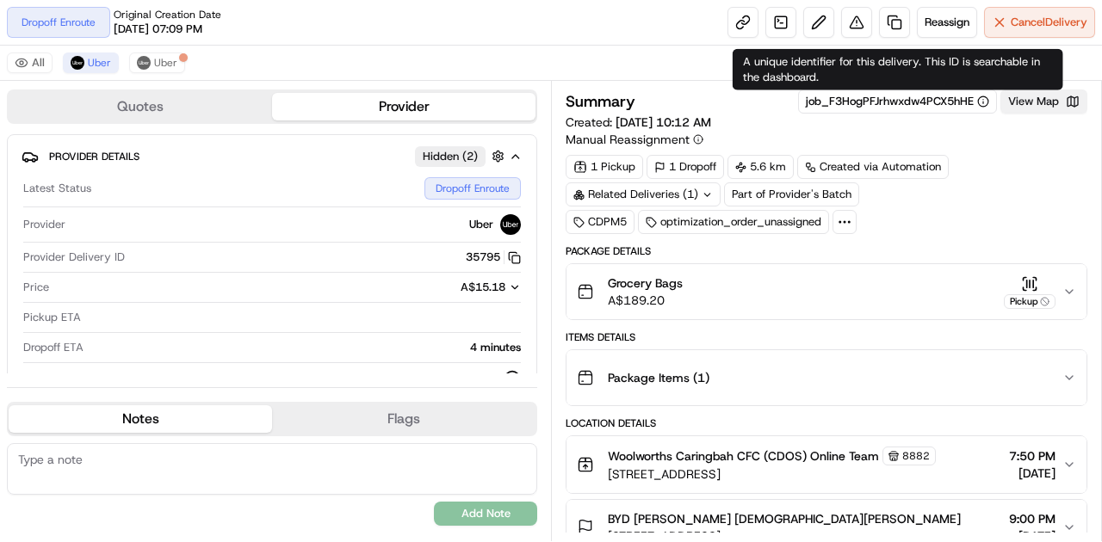
click at [1035, 105] on button "View Map" at bounding box center [1044, 102] width 87 height 24
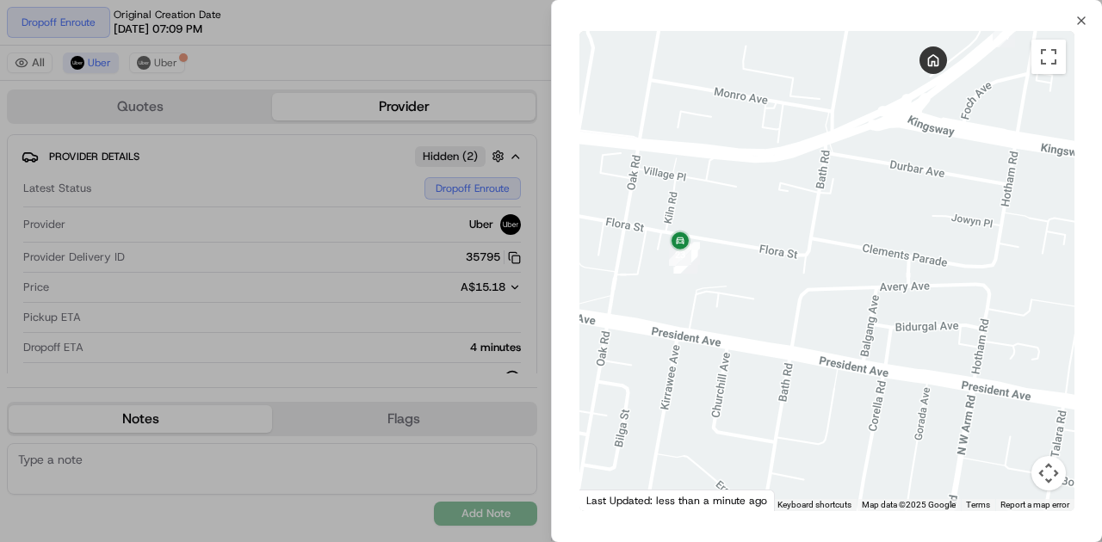
click at [284, 170] on div at bounding box center [551, 271] width 1102 height 542
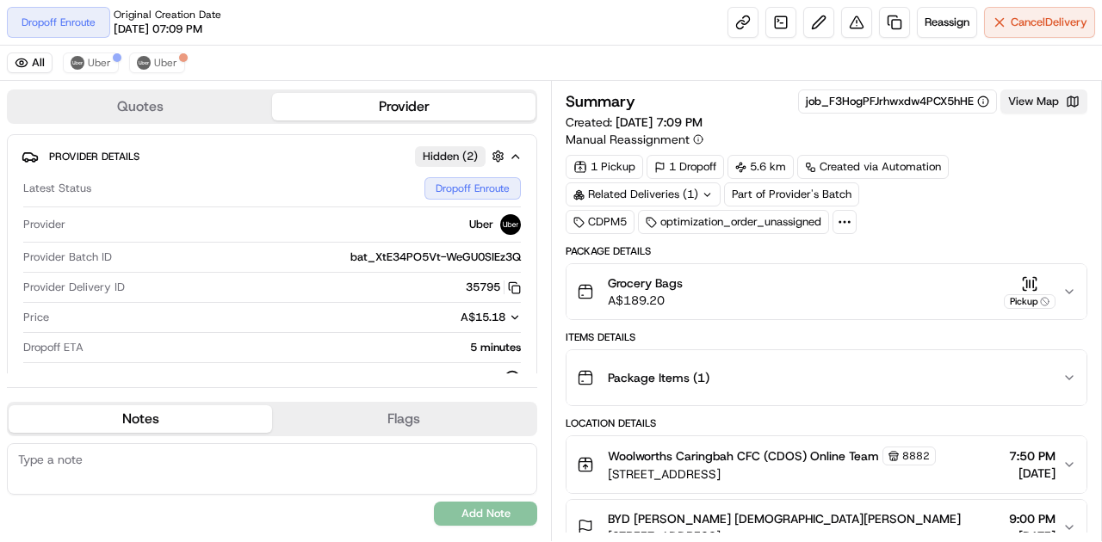
click at [1050, 97] on button "View Map" at bounding box center [1044, 102] width 87 height 24
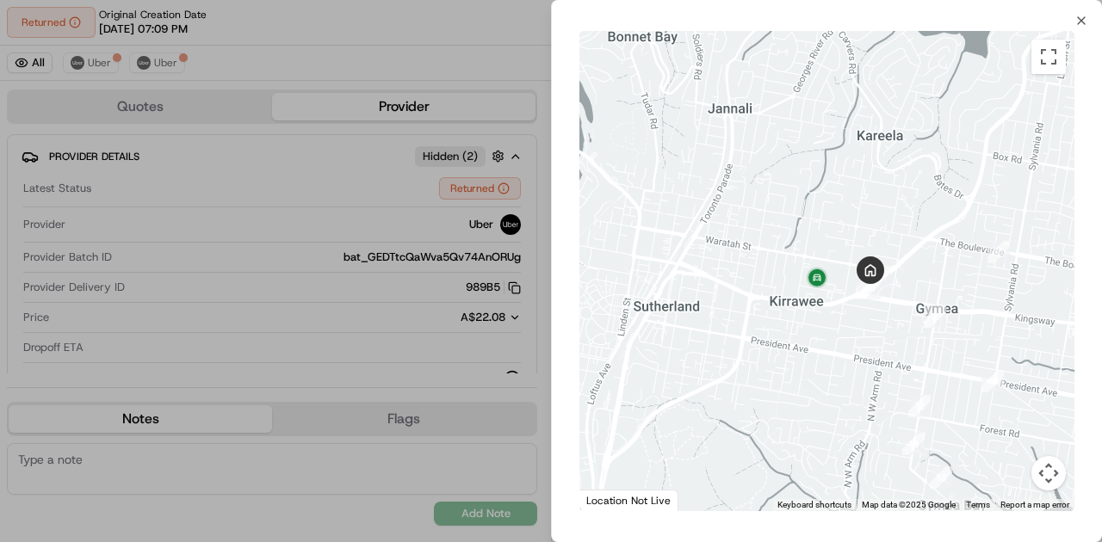
click at [348, 180] on div at bounding box center [551, 271] width 1102 height 542
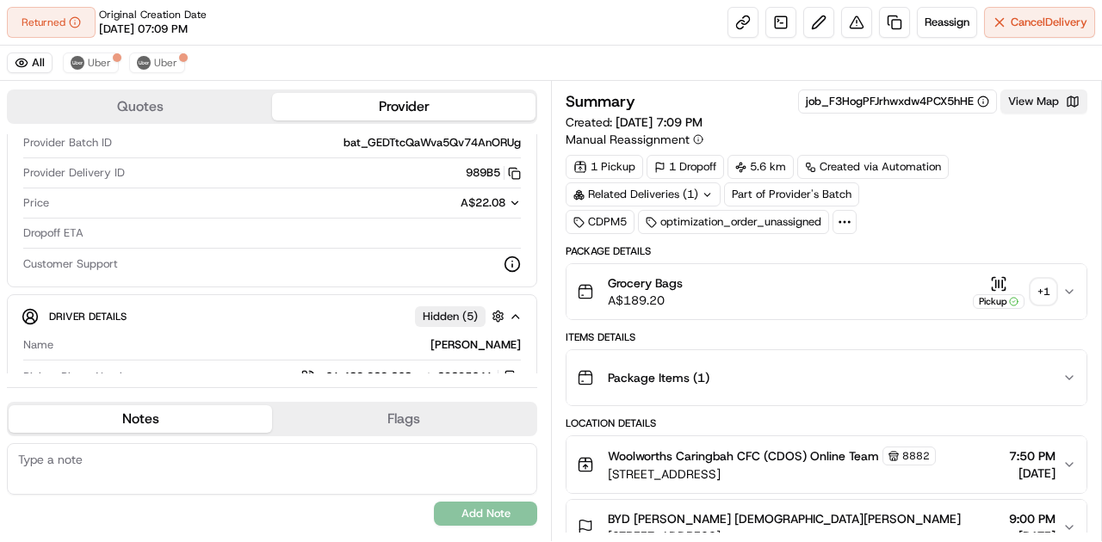
click at [1038, 95] on button "View Map" at bounding box center [1044, 102] width 87 height 24
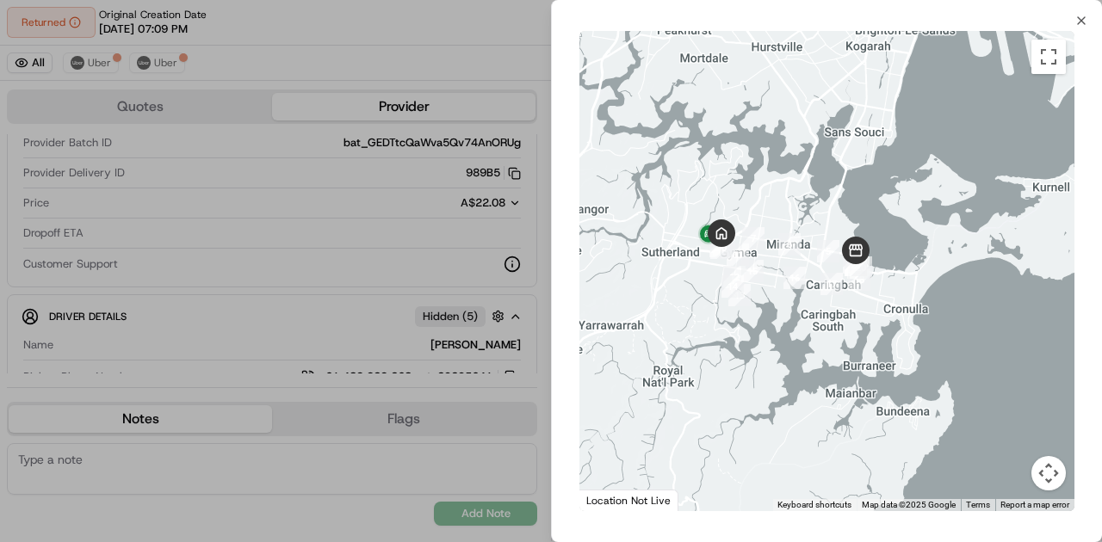
click at [227, 160] on div at bounding box center [551, 271] width 1102 height 542
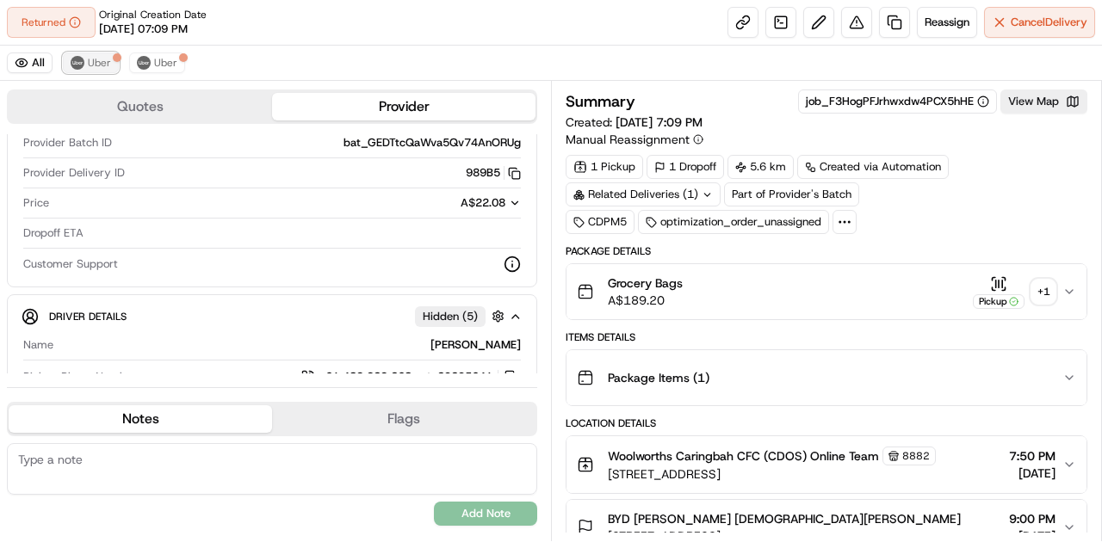
click at [83, 59] on button "Uber" at bounding box center [91, 63] width 56 height 21
click at [1025, 101] on button "View Map" at bounding box center [1044, 102] width 87 height 24
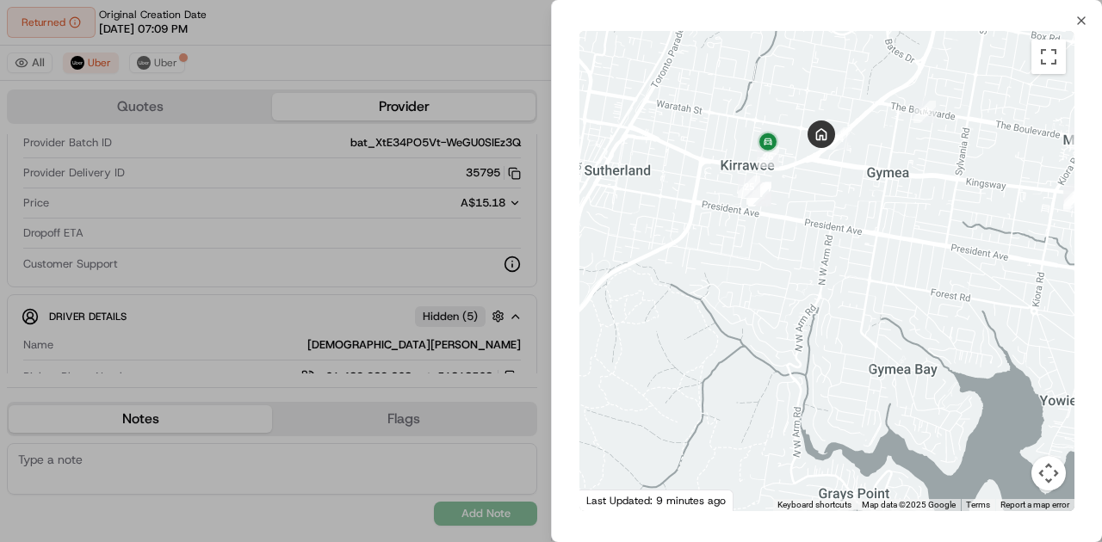
click at [400, 162] on div at bounding box center [551, 271] width 1102 height 542
